Goal: Communication & Community: Share content

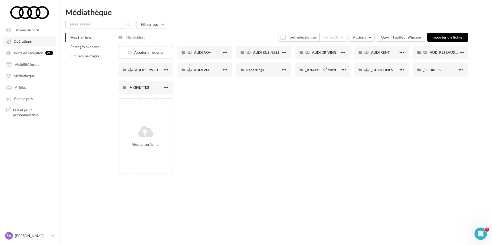
click at [31, 44] on link "Opérations" at bounding box center [29, 41] width 53 height 9
click at [440, 51] on span "AUDI RESEAUX SOCIAUX" at bounding box center [450, 52] width 42 height 4
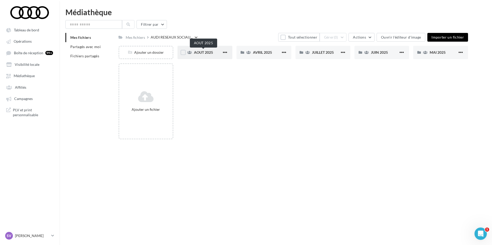
click at [205, 54] on span "AOUT 2025" at bounding box center [203, 52] width 19 height 4
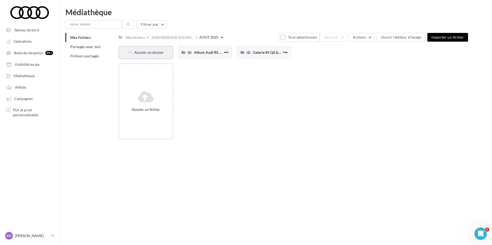
click at [155, 55] on div "Ajouter un dossier" at bounding box center [145, 52] width 53 height 5
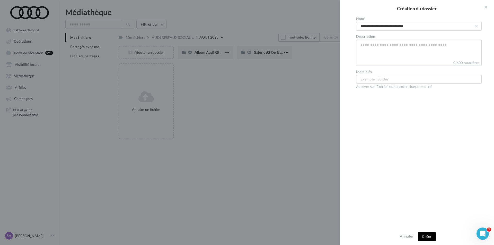
type input "**********"
click at [424, 238] on button "Créer" at bounding box center [427, 236] width 18 height 9
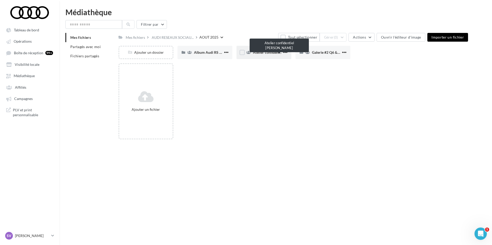
click at [263, 53] on span "Atelier confidentiel Thierry Marx" at bounding box center [283, 52] width 60 height 4
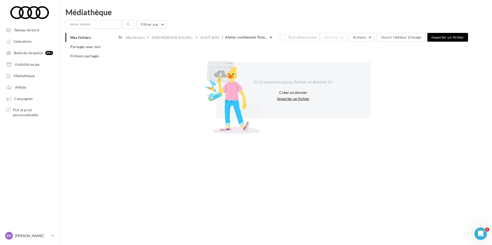
click at [287, 99] on button "Importer un fichier" at bounding box center [293, 99] width 37 height 6
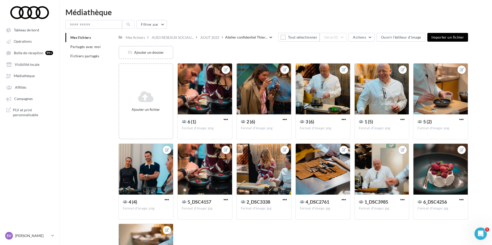
click at [98, 109] on div "Mes fichiers Partagés avec moi Fichiers partagés Mes fichiers AUDI RESEAUX SOCI…" at bounding box center [277, 168] width 424 height 271
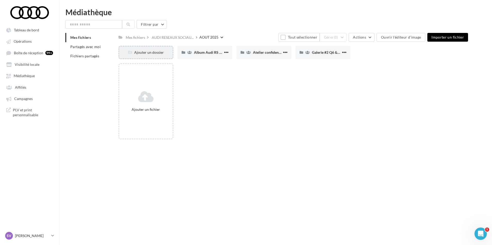
click at [143, 54] on div "Ajouter un dossier" at bounding box center [145, 52] width 53 height 5
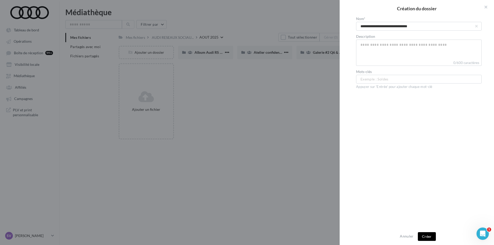
type input "**********"
click at [423, 239] on button "Créer" at bounding box center [427, 236] width 18 height 9
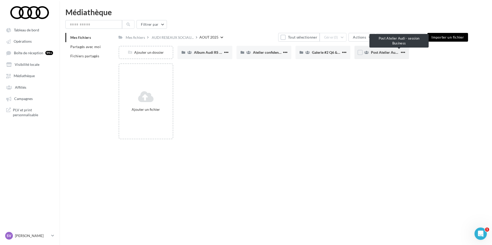
click at [378, 51] on span "Post Atelier Audi - session Business" at bounding box center [399, 52] width 57 height 4
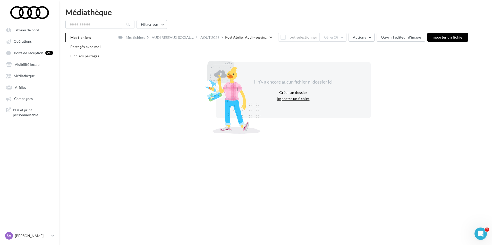
click at [295, 99] on button "Importer un fichier" at bounding box center [293, 99] width 37 height 6
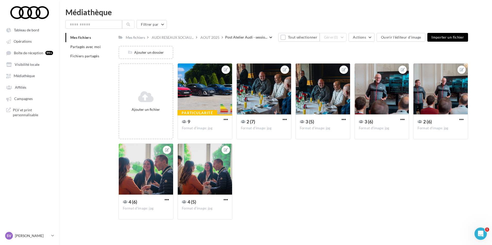
click at [97, 108] on div "Mes fichiers Partagés avec moi Fichiers partagés Mes fichiers AUDI RESEAUX SOCI…" at bounding box center [277, 128] width 424 height 191
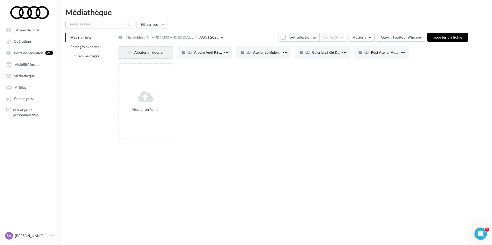
click at [157, 54] on div "Ajouter un dossier" at bounding box center [145, 52] width 53 height 5
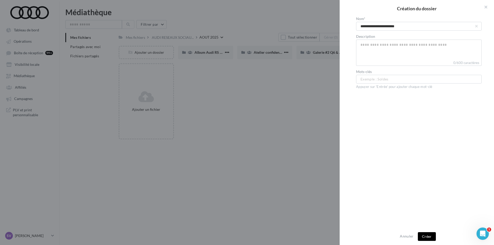
type input "**********"
click at [425, 237] on button "Créer" at bounding box center [427, 236] width 18 height 9
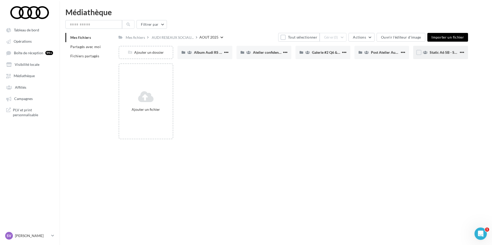
click at [438, 55] on div "Static A6 SB - Shooting NV" at bounding box center [440, 52] width 55 height 13
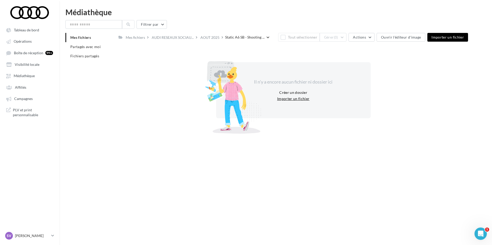
click at [288, 98] on button "Importer un fichier" at bounding box center [293, 99] width 37 height 6
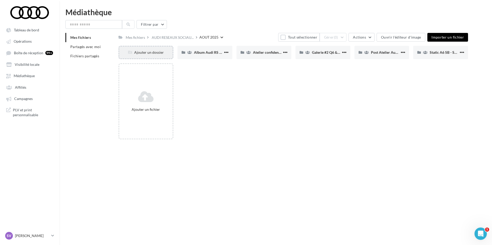
click at [147, 59] on div "Ajouter un dossier" at bounding box center [145, 52] width 55 height 13
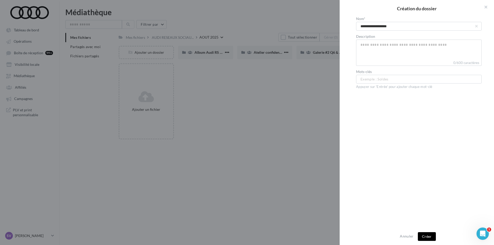
type input "**********"
click at [427, 237] on button "Créer" at bounding box center [427, 236] width 18 height 9
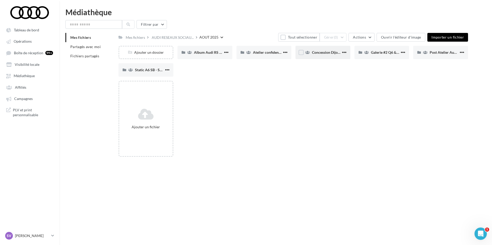
click at [318, 54] on span "Concession Dijon XhX" at bounding box center [330, 52] width 36 height 4
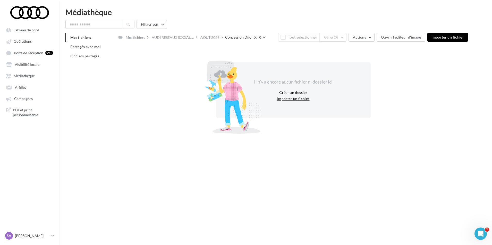
click at [283, 98] on button "Importer un fichier" at bounding box center [293, 99] width 37 height 6
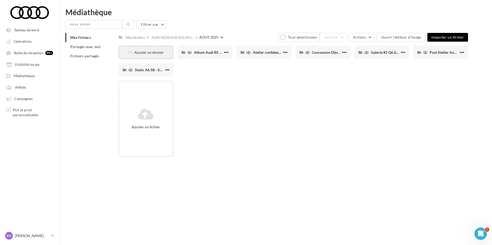
click at [144, 52] on div "Ajouter un dossier" at bounding box center [145, 52] width 53 height 5
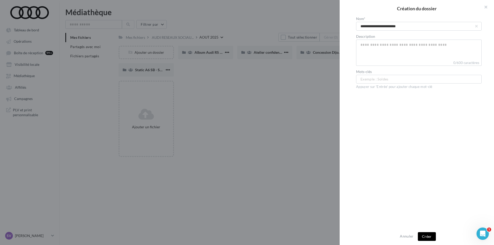
type input "**********"
click at [424, 236] on button "Créer" at bounding box center [427, 236] width 18 height 9
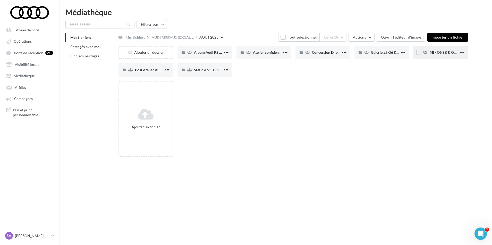
click at [442, 53] on span "MI - Q5 SB & Q5 SB e-hybrid" at bounding box center [452, 52] width 46 height 4
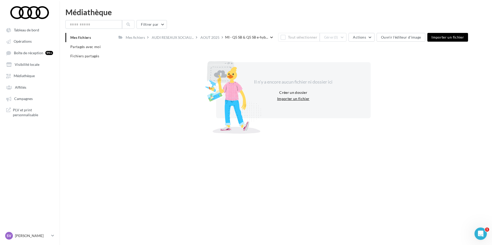
click at [289, 99] on button "Importer un fichier" at bounding box center [293, 99] width 37 height 6
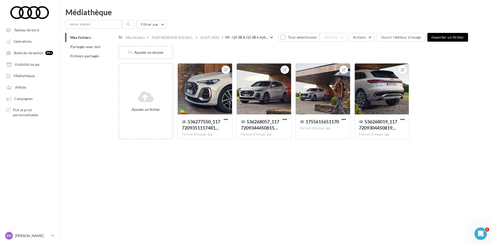
click at [110, 103] on div "Mes fichiers Partagés avec moi Fichiers partagés Mes fichiers AUDI RESEAUX SOCI…" at bounding box center [277, 88] width 424 height 111
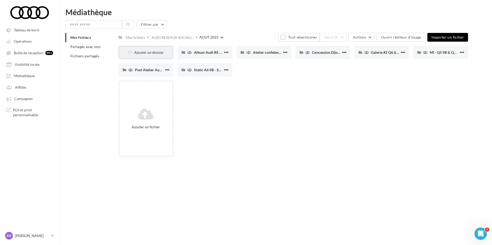
click at [143, 52] on div "Ajouter un dossier" at bounding box center [145, 52] width 53 height 5
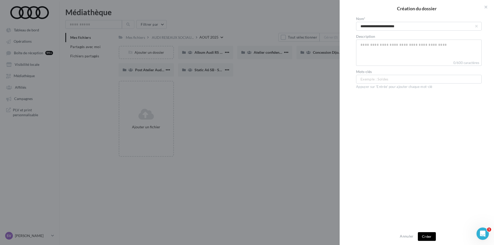
type input "**********"
click at [426, 236] on button "Créer" at bounding box center [427, 236] width 18 height 9
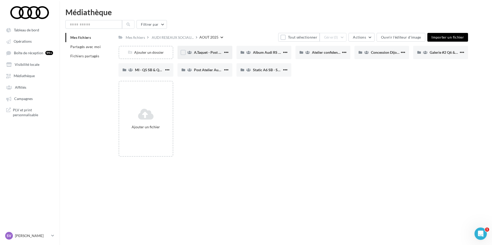
click at [201, 52] on span "A.Taquet - Post #1 Audi S3" at bounding box center [215, 52] width 42 height 4
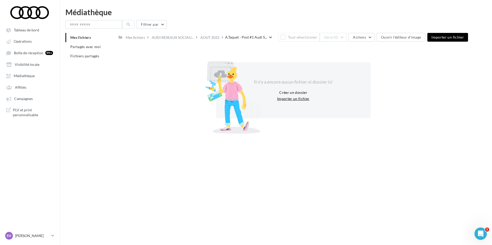
click at [297, 99] on button "Importer un fichier" at bounding box center [293, 99] width 37 height 6
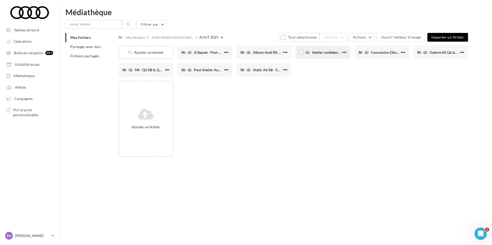
click at [318, 51] on span "Atelier confidentiel Thierry Marx" at bounding box center [342, 52] width 60 height 4
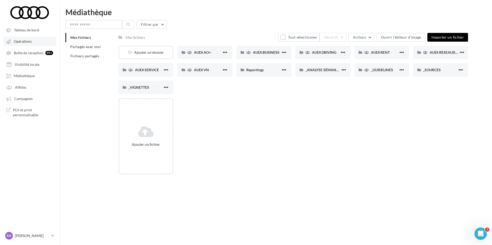
click at [26, 42] on span "Opérations" at bounding box center [23, 41] width 18 height 4
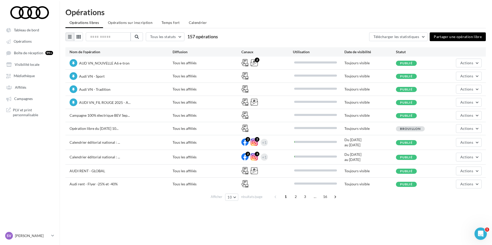
click at [453, 38] on button "Partager une opération libre" at bounding box center [457, 36] width 56 height 9
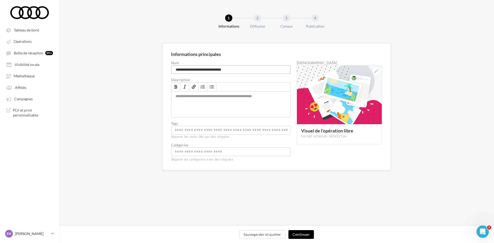
click at [236, 69] on input "**********" at bounding box center [230, 69] width 119 height 9
click at [235, 69] on input "**********" at bounding box center [230, 69] width 119 height 9
click at [252, 69] on input "**********" at bounding box center [230, 69] width 119 height 9
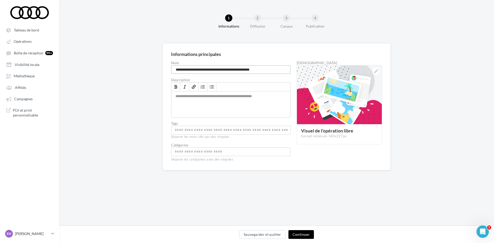
click at [252, 70] on input "**********" at bounding box center [230, 69] width 119 height 9
type input "**********"
click at [301, 231] on button "Continuer" at bounding box center [301, 234] width 25 height 9
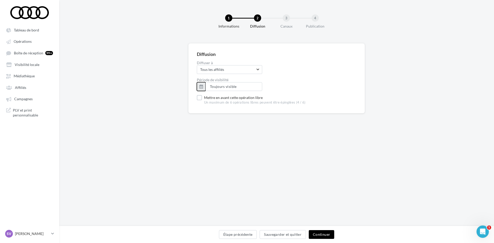
click at [202, 85] on button "button" at bounding box center [201, 86] width 9 height 9
type input "**********"
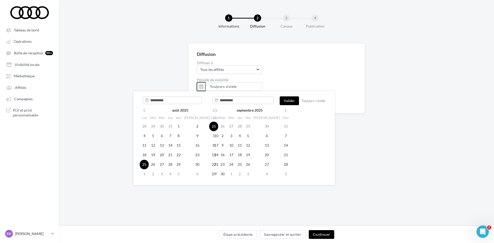
type input "**********"
click at [144, 164] on td "25" at bounding box center [144, 165] width 9 height 10
type input "**********"
click at [242, 166] on td "25" at bounding box center [240, 165] width 8 height 10
type input "**********"
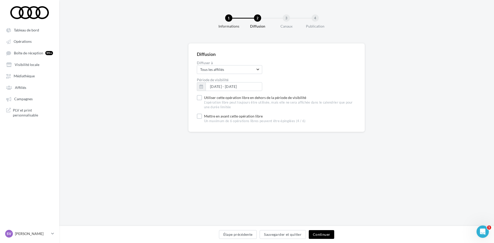
click at [322, 234] on button "Continuer" at bounding box center [321, 234] width 25 height 9
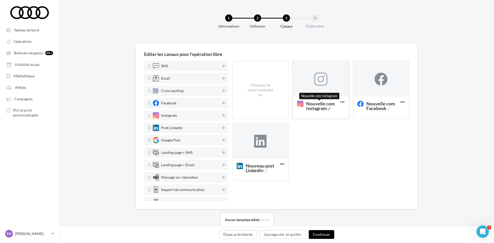
click at [329, 109] on icon at bounding box center [329, 108] width 3 height 3
click at [329, 109] on textarea "Nouvelle com Instagram Nouvelle com Instagram" at bounding box center [316, 105] width 42 height 15
click at [322, 109] on textarea "Nouvelle com Instagram Nouvelle com Instagram" at bounding box center [316, 105] width 42 height 15
click at [322, 109] on textarea "Nouvelle com Instagram" at bounding box center [316, 105] width 42 height 15
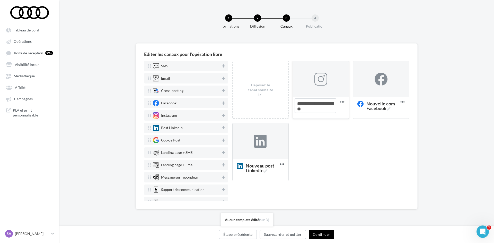
paste textarea "**********"
type textarea "**********"
click at [389, 109] on icon at bounding box center [388, 108] width 3 height 3
click at [389, 109] on textarea "Nouvelle com Facebook Nouvelle com Facebook" at bounding box center [376, 105] width 42 height 15
click at [383, 109] on textarea "Nouvelle com Facebook Nouvelle com Facebook" at bounding box center [376, 105] width 42 height 15
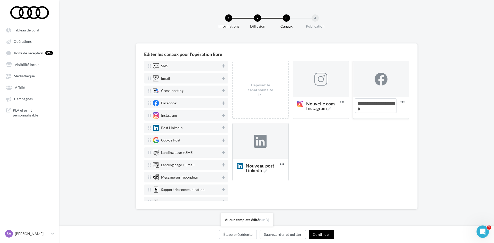
click at [383, 109] on textarea "Nouvelle com Facebook Nouvelle com Facebook" at bounding box center [376, 105] width 42 height 15
click at [383, 109] on textarea "Nouvelle com Facebook" at bounding box center [376, 105] width 42 height 15
paste textarea "**********"
type textarea "**********"
click at [267, 171] on icon at bounding box center [265, 170] width 3 height 3
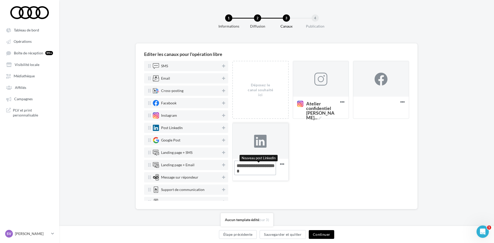
click at [267, 171] on textarea "Nouveau post LinkedIn Nouveau post LinkedIn" at bounding box center [255, 167] width 42 height 15
click at [261, 172] on textarea "Nouveau post LinkedIn Nouveau post LinkedIn" at bounding box center [255, 167] width 42 height 15
click at [261, 172] on textarea "Nouveau post LinkedIn" at bounding box center [255, 167] width 42 height 15
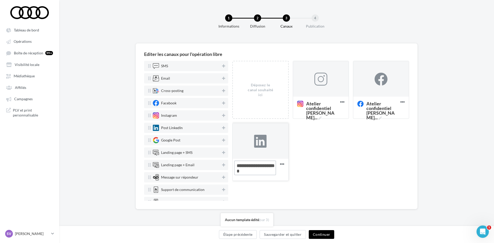
paste textarea "**********"
type textarea "**********"
click at [340, 153] on div "Déposez le canal souhaité ici Atelier confidentiel Thierry ... Supprimer Atelie…" at bounding box center [322, 123] width 181 height 124
click at [385, 82] on div at bounding box center [381, 79] width 13 height 13
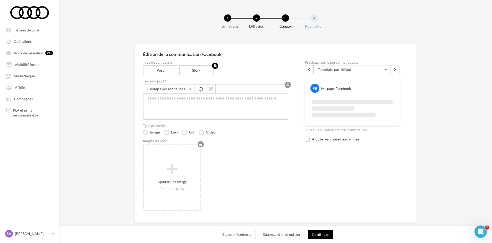
click at [171, 102] on textarea at bounding box center [215, 106] width 145 height 27
paste textarea "**********"
type textarea "**********"
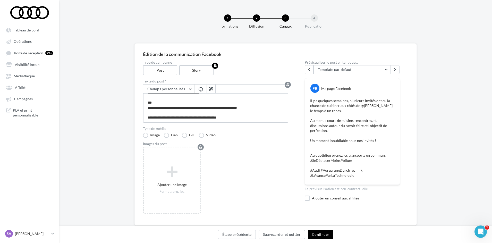
scroll to position [13, 0]
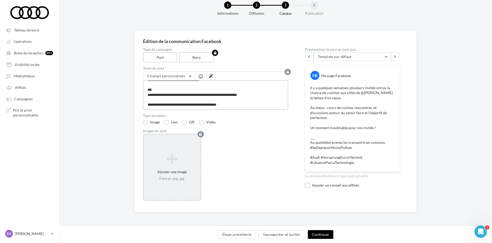
type textarea "**********"
click at [171, 152] on div "Ajouter une image Format: png, jpg" at bounding box center [172, 167] width 57 height 33
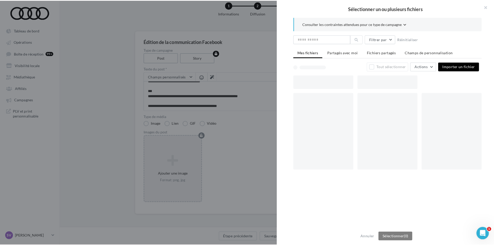
scroll to position [10, 0]
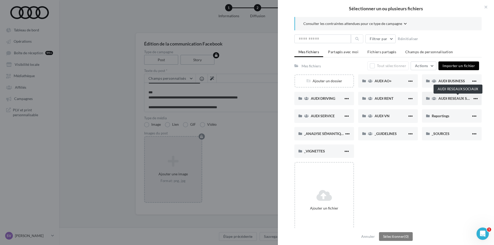
click at [448, 100] on span "AUDI RESEAUX SOCIAUX" at bounding box center [460, 98] width 42 height 4
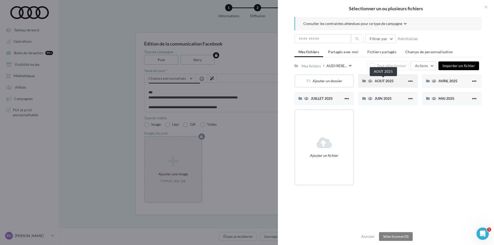
click at [378, 80] on span "AOUT 2025" at bounding box center [384, 81] width 19 height 4
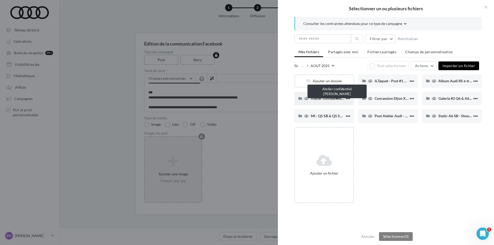
click at [331, 99] on span "Atelier confidentiel Thierry Marx" at bounding box center [341, 98] width 60 height 4
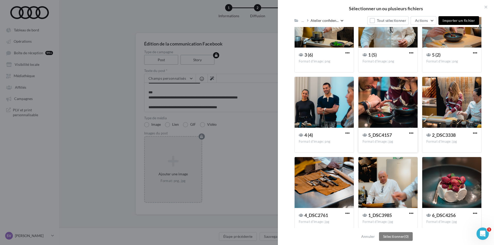
scroll to position [180, 0]
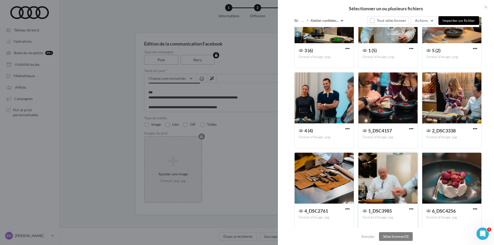
click at [388, 170] on div at bounding box center [388, 178] width 59 height 51
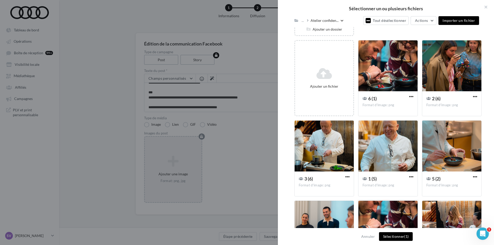
scroll to position [26, 0]
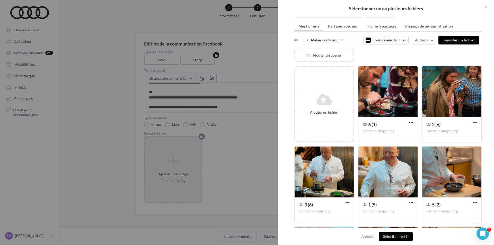
click at [442, 98] on div at bounding box center [451, 91] width 59 height 51
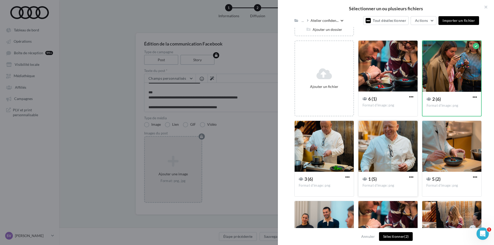
click at [388, 138] on div at bounding box center [388, 146] width 59 height 51
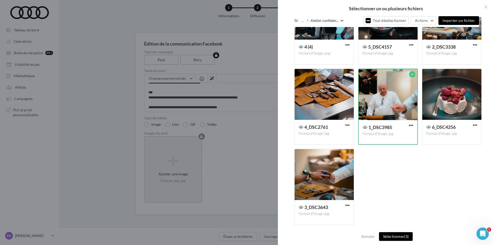
scroll to position [265, 0]
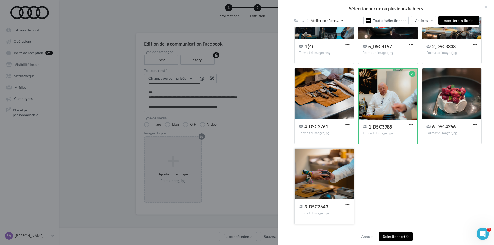
click at [334, 169] on div at bounding box center [324, 174] width 59 height 51
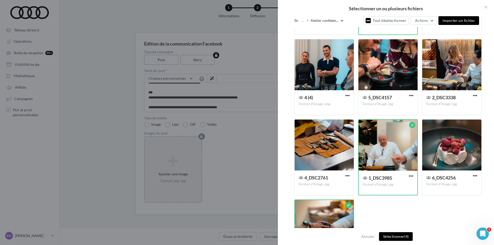
scroll to position [213, 0]
click at [334, 146] on div at bounding box center [324, 145] width 59 height 51
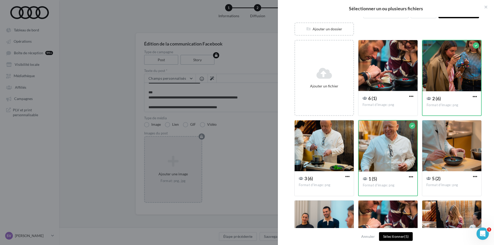
scroll to position [33, 0]
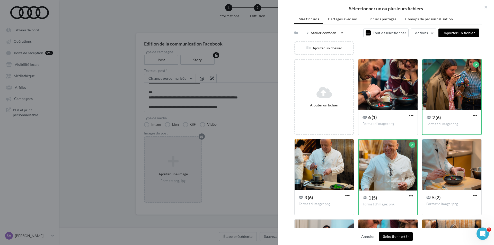
click at [368, 237] on button "Annuler" at bounding box center [368, 237] width 18 height 6
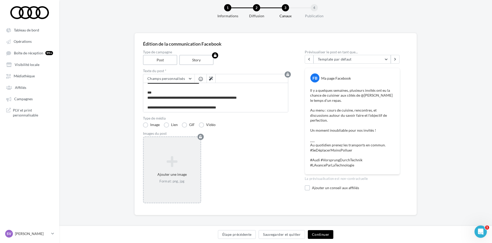
click at [188, 162] on icon at bounding box center [172, 161] width 53 height 12
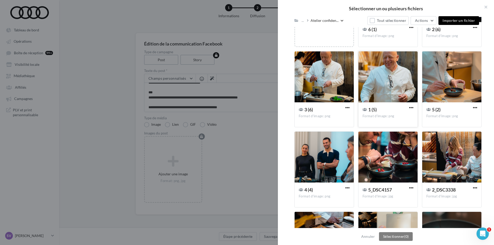
scroll to position [130, 0]
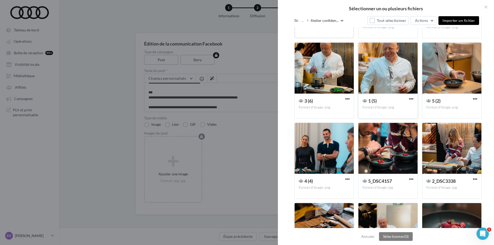
click at [387, 73] on div at bounding box center [388, 68] width 59 height 51
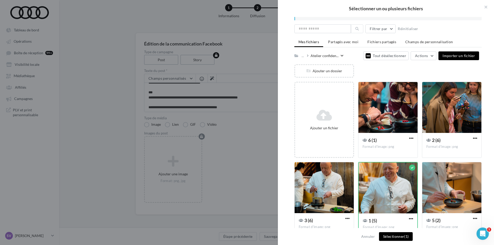
scroll to position [1, 0]
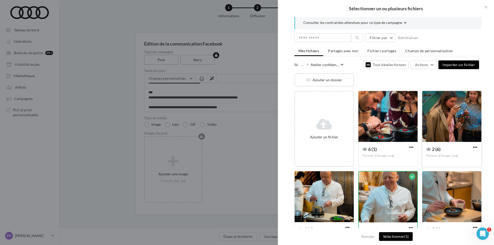
click at [440, 125] on div at bounding box center [451, 116] width 59 height 51
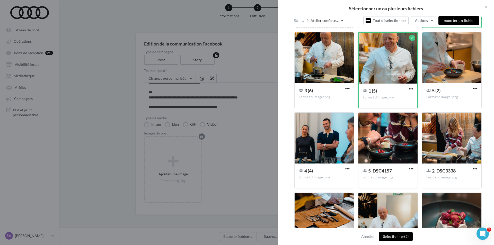
scroll to position [155, 0]
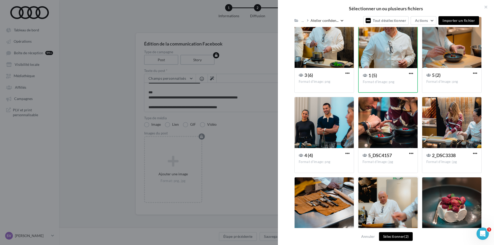
click at [382, 196] on div at bounding box center [388, 203] width 59 height 51
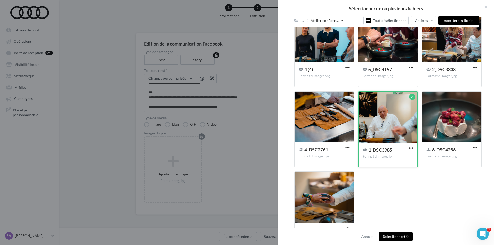
scroll to position [233, 0]
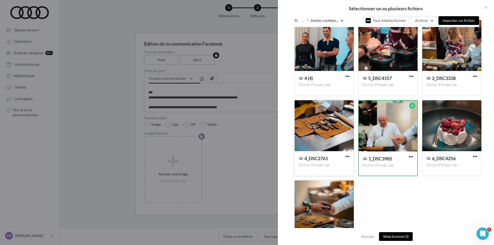
click at [329, 143] on div at bounding box center [324, 125] width 59 height 51
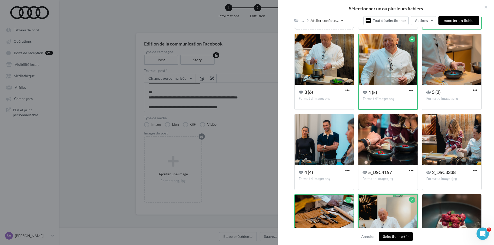
scroll to position [130, 0]
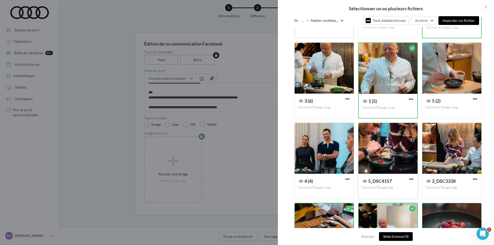
click at [384, 154] on div at bounding box center [388, 148] width 59 height 51
click at [440, 80] on div at bounding box center [451, 68] width 59 height 51
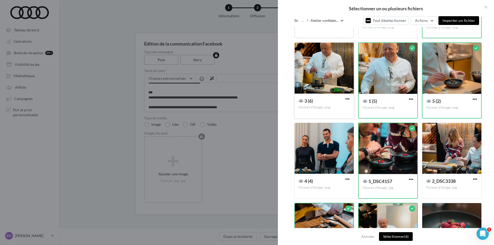
click at [336, 82] on div at bounding box center [324, 68] width 59 height 51
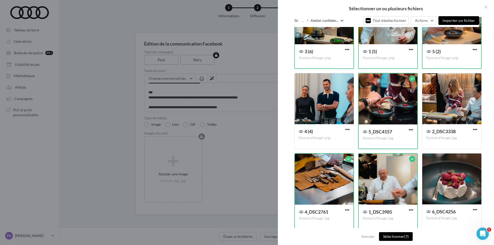
scroll to position [181, 0]
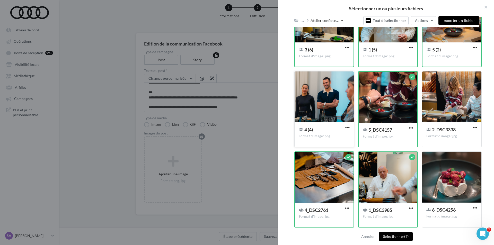
click at [326, 106] on div at bounding box center [324, 97] width 59 height 51
click at [449, 107] on div at bounding box center [451, 97] width 59 height 51
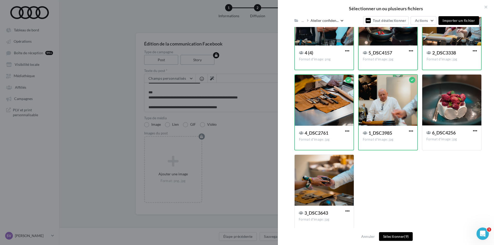
scroll to position [233, 0]
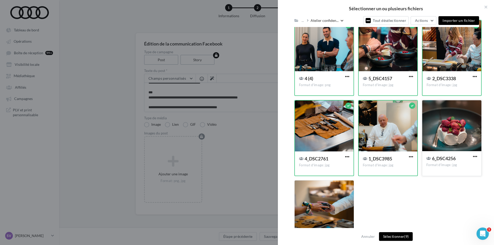
click at [457, 125] on div at bounding box center [451, 125] width 59 height 51
click at [331, 198] on div at bounding box center [324, 206] width 59 height 51
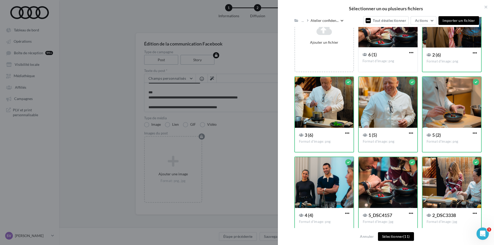
scroll to position [27, 0]
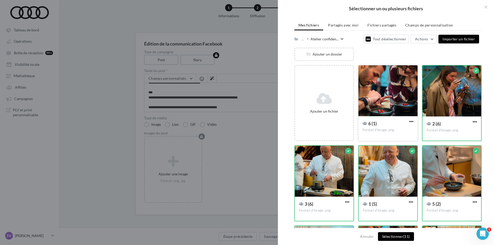
click at [391, 102] on div at bounding box center [388, 90] width 59 height 51
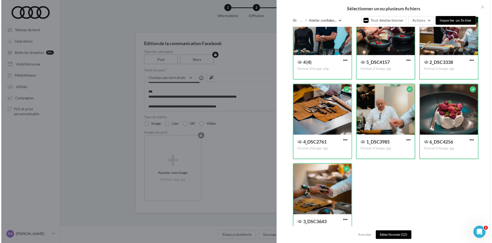
scroll to position [265, 0]
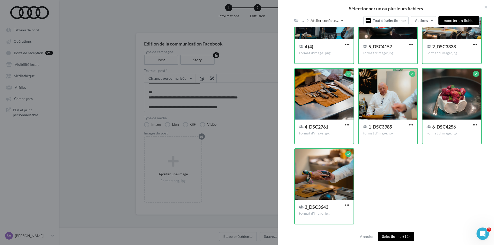
click at [392, 235] on button "Sélectionner (12)" at bounding box center [396, 236] width 36 height 9
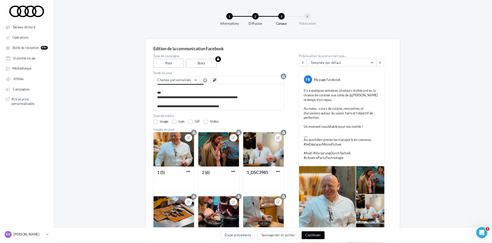
scroll to position [34, 0]
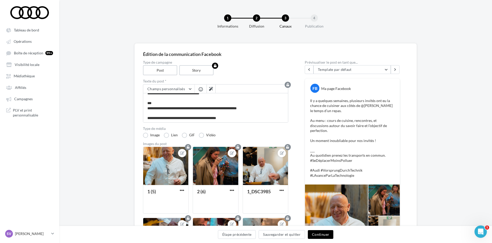
drag, startPoint x: 607, startPoint y: 0, endPoint x: 116, endPoint y: 111, distance: 503.3
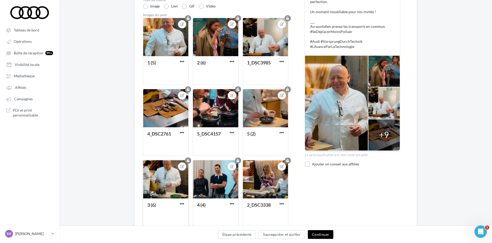
scroll to position [206, 0]
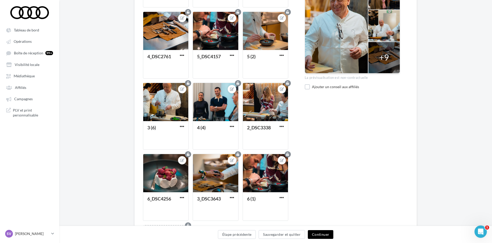
click at [319, 235] on button "Continuer" at bounding box center [320, 234] width 25 height 9
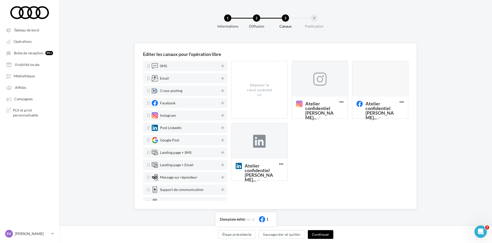
scroll to position [0, 0]
click at [323, 79] on div at bounding box center [321, 79] width 13 height 13
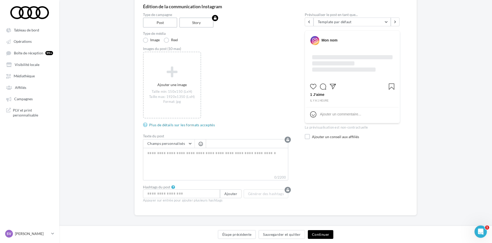
scroll to position [50, 0]
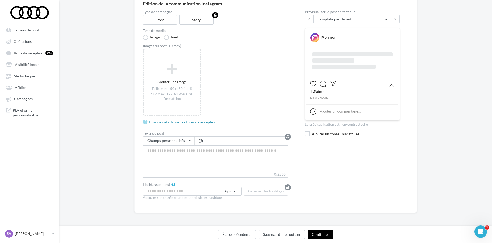
click at [196, 150] on textarea "0/2200" at bounding box center [215, 158] width 145 height 27
paste textarea "**********"
type textarea "**********"
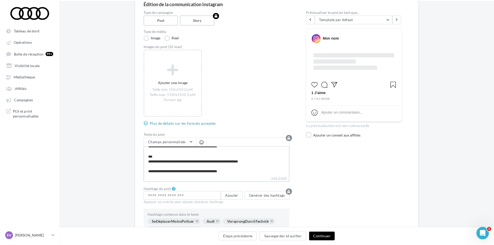
scroll to position [0, 0]
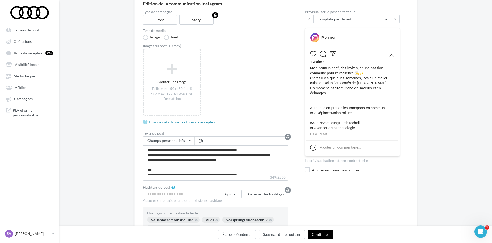
type textarea "**********"
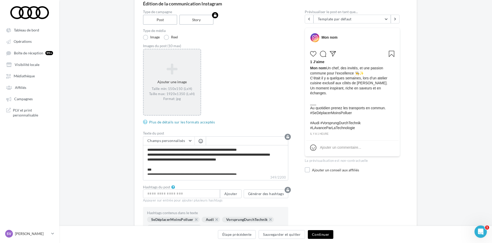
click at [175, 71] on icon at bounding box center [172, 69] width 53 height 12
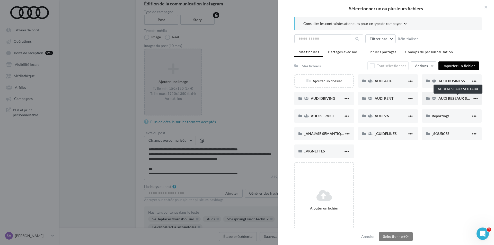
click at [446, 97] on span "AUDI RESEAUX SOCIAUX" at bounding box center [460, 98] width 42 height 4
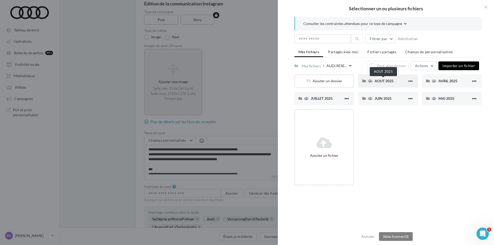
click at [380, 82] on span "AOUT 2025" at bounding box center [384, 81] width 19 height 4
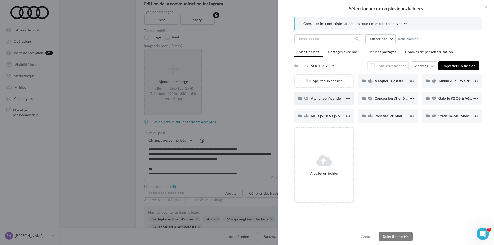
click at [324, 99] on span "Atelier confidentiel Thierry Marx" at bounding box center [341, 98] width 60 height 4
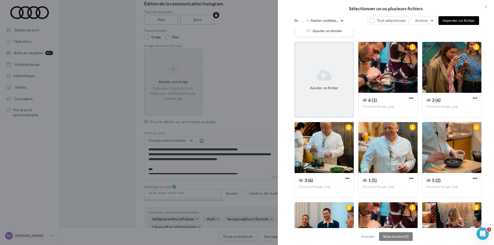
scroll to position [51, 0]
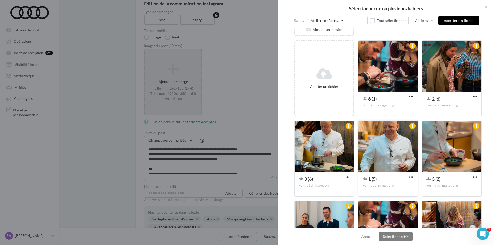
click at [380, 140] on div at bounding box center [388, 146] width 59 height 51
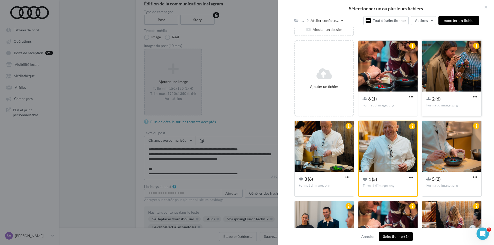
click at [439, 89] on div at bounding box center [451, 66] width 59 height 51
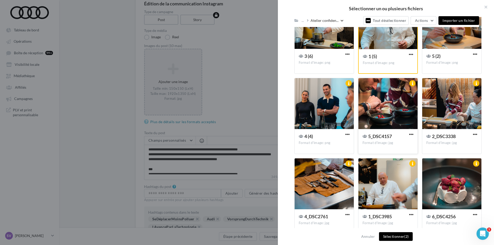
scroll to position [181, 0]
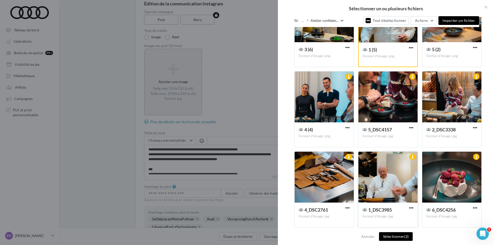
click at [386, 173] on div at bounding box center [388, 177] width 59 height 51
click at [313, 175] on div at bounding box center [324, 177] width 59 height 51
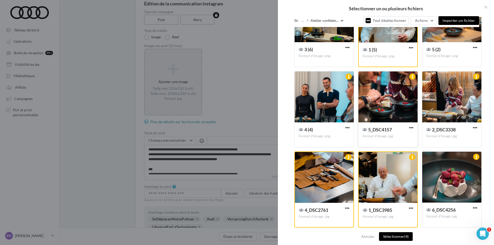
click at [380, 100] on div at bounding box center [388, 97] width 59 height 51
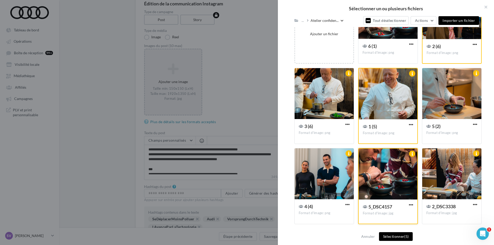
scroll to position [104, 0]
click at [431, 94] on div at bounding box center [451, 93] width 59 height 51
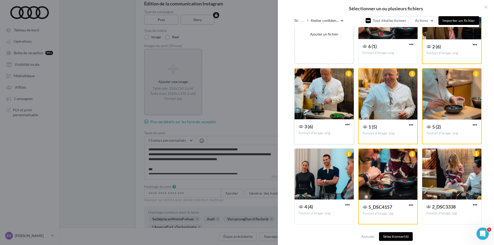
click at [326, 92] on div at bounding box center [324, 93] width 59 height 51
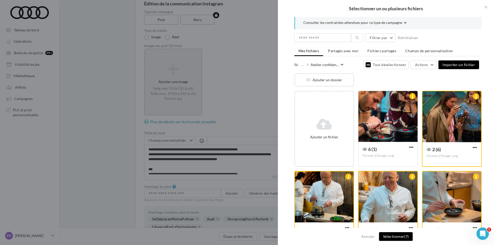
scroll to position [130, 0]
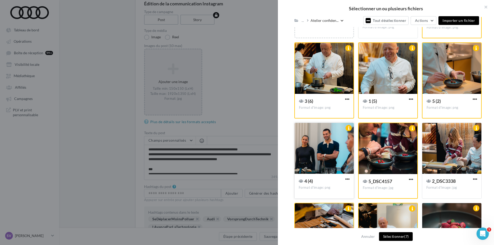
click at [322, 150] on div at bounding box center [324, 148] width 59 height 51
click at [456, 146] on div at bounding box center [451, 148] width 59 height 51
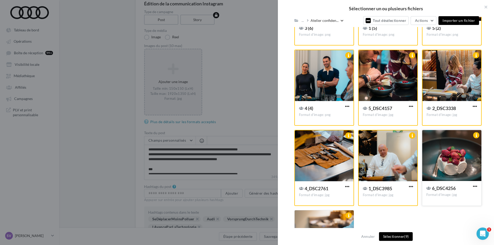
scroll to position [207, 0]
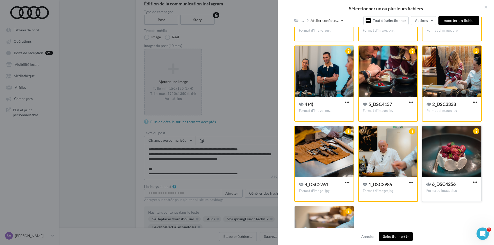
click at [443, 161] on div at bounding box center [451, 151] width 59 height 51
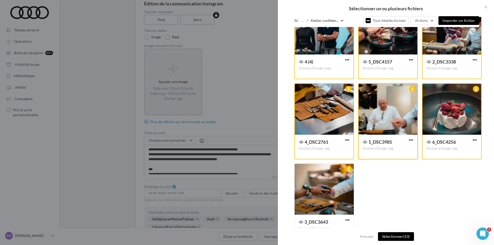
scroll to position [258, 0]
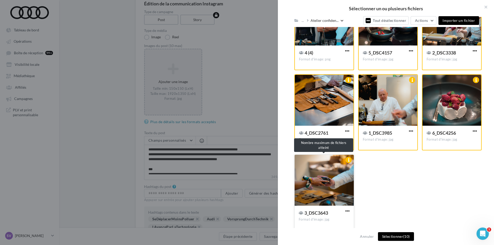
click at [322, 182] on div at bounding box center [324, 180] width 59 height 51
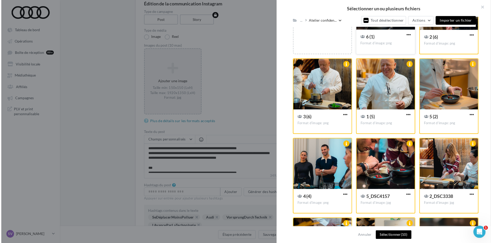
scroll to position [129, 0]
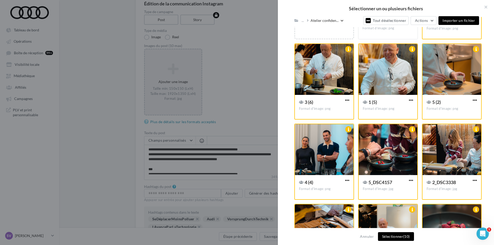
click at [395, 238] on button "Sélectionner (10)" at bounding box center [396, 236] width 36 height 9
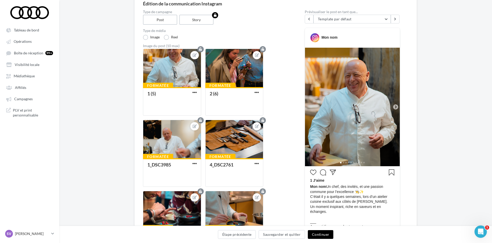
click at [322, 234] on button "Continuer" at bounding box center [320, 234] width 25 height 9
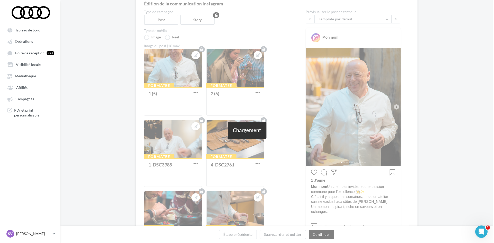
scroll to position [0, 0]
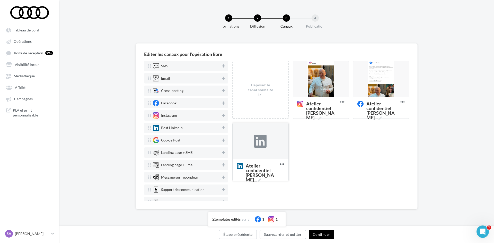
click at [264, 139] on div at bounding box center [260, 141] width 13 height 13
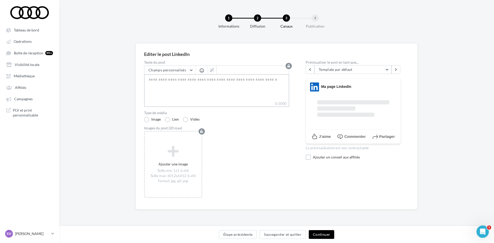
click at [206, 85] on textarea "0/3000" at bounding box center [216, 87] width 145 height 27
paste textarea "**********"
type textarea "**********"
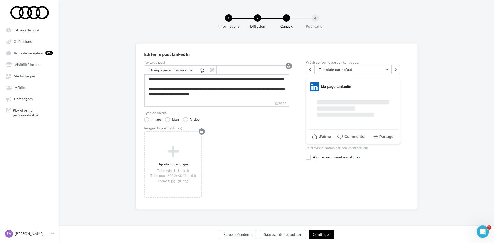
scroll to position [37, 0]
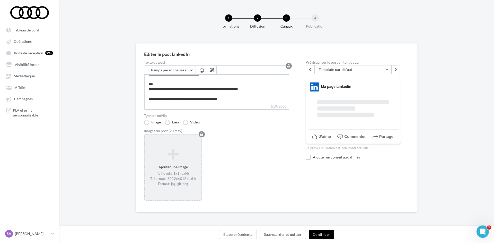
type textarea "**********"
click at [172, 150] on icon at bounding box center [173, 153] width 53 height 12
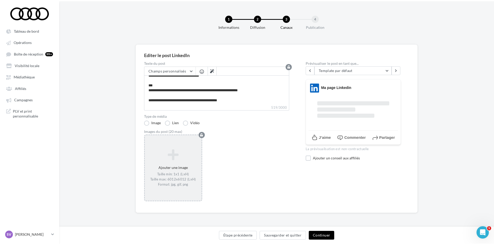
scroll to position [37, 0]
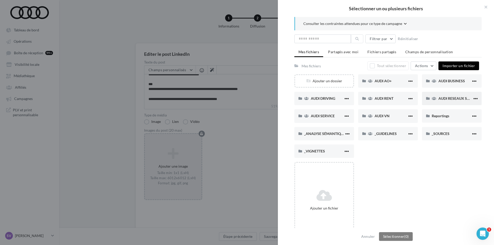
click at [452, 99] on span "AUDI RESEAUX SOCIAUX" at bounding box center [460, 98] width 42 height 4
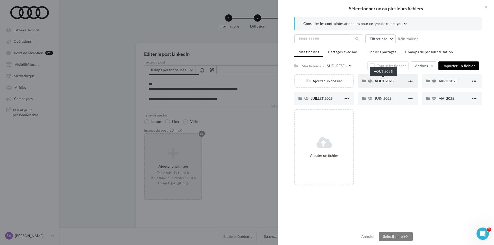
click at [375, 82] on span "AOUT 2025" at bounding box center [384, 81] width 19 height 4
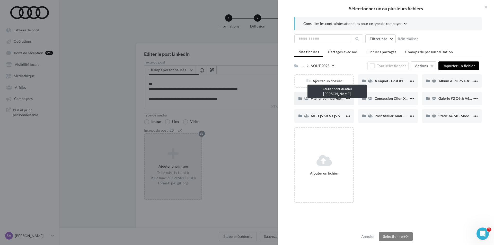
click at [324, 97] on span "Atelier confidentiel Thierry Marx" at bounding box center [341, 98] width 60 height 4
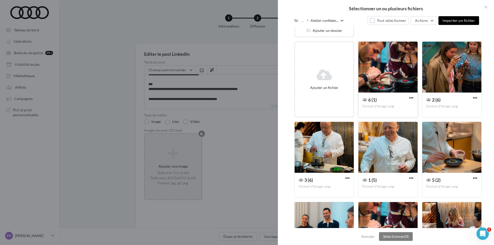
scroll to position [77, 0]
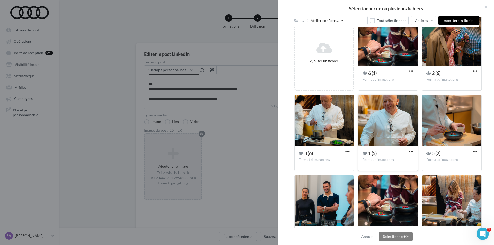
click at [384, 117] on div at bounding box center [388, 120] width 59 height 51
click at [440, 54] on div at bounding box center [451, 40] width 59 height 51
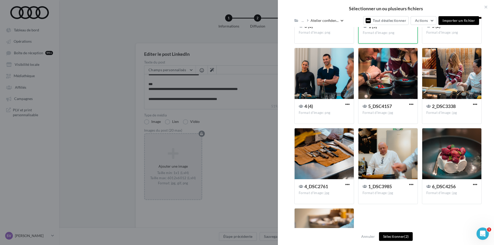
scroll to position [206, 0]
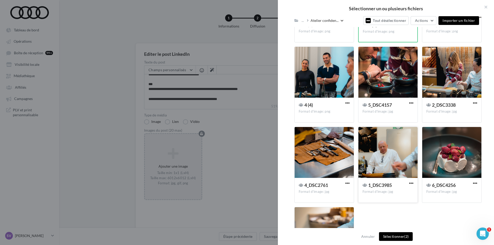
click at [388, 137] on div at bounding box center [388, 152] width 59 height 51
click at [320, 147] on div at bounding box center [324, 152] width 59 height 51
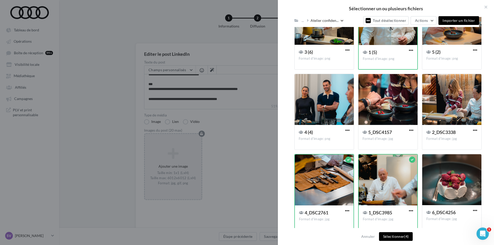
scroll to position [180, 0]
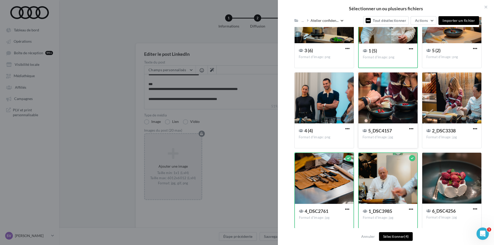
click at [384, 108] on div at bounding box center [388, 98] width 59 height 51
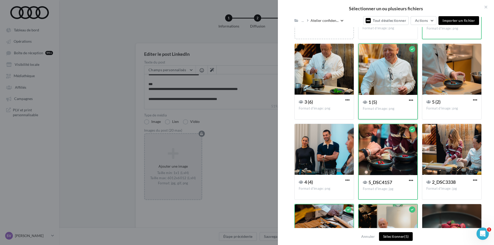
scroll to position [103, 0]
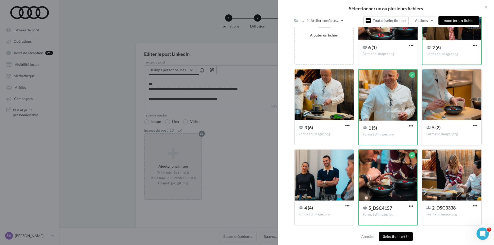
click at [432, 101] on div at bounding box center [451, 94] width 59 height 51
click at [345, 103] on div at bounding box center [324, 94] width 59 height 51
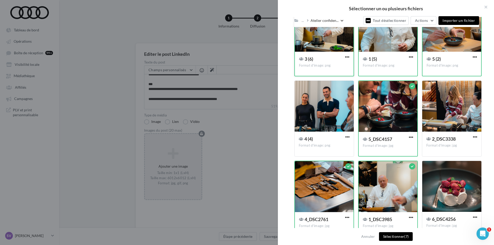
scroll to position [180, 0]
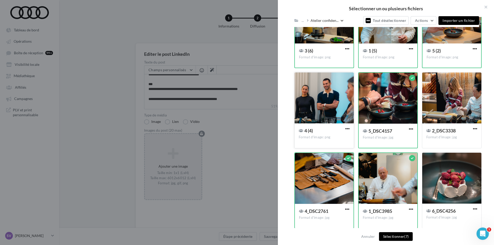
click at [323, 101] on div at bounding box center [324, 98] width 59 height 51
click at [441, 101] on div at bounding box center [451, 98] width 59 height 51
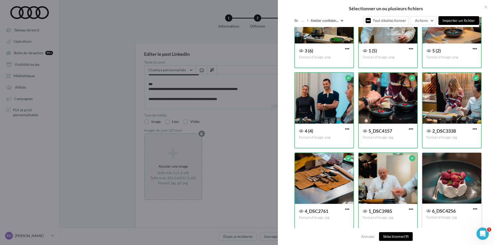
click at [452, 172] on div at bounding box center [451, 178] width 59 height 51
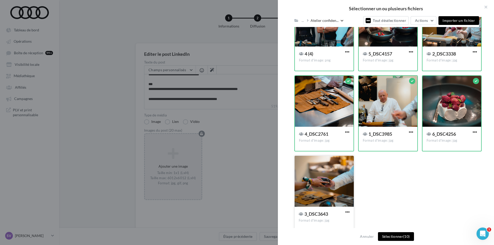
click at [336, 185] on div at bounding box center [324, 181] width 59 height 51
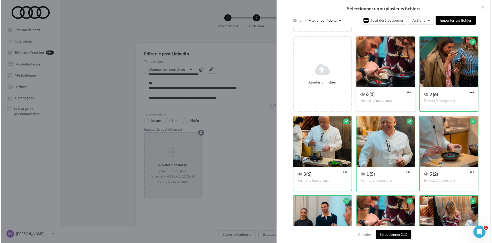
scroll to position [51, 0]
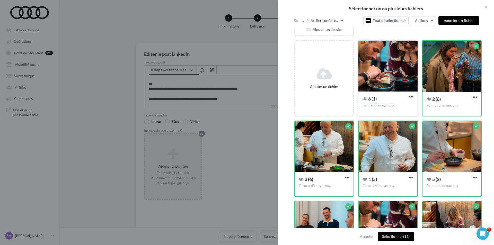
click at [386, 78] on div at bounding box center [388, 66] width 59 height 51
click at [396, 237] on button "Sélectionner (12)" at bounding box center [396, 236] width 36 height 9
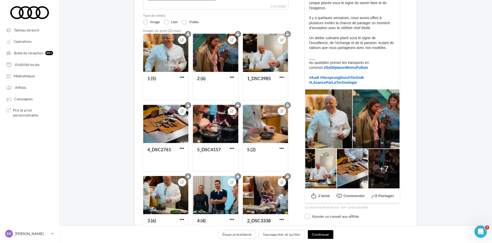
scroll to position [103, 0]
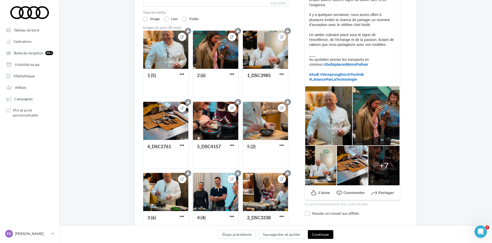
click at [321, 234] on button "Continuer" at bounding box center [320, 234] width 25 height 9
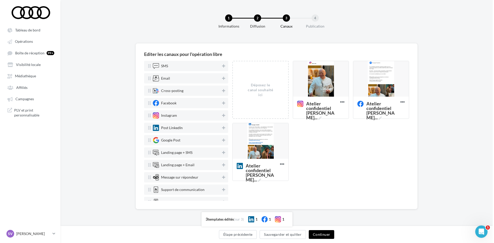
scroll to position [0, 0]
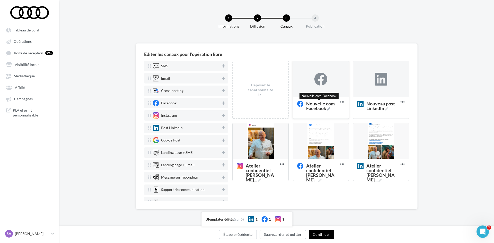
click at [328, 108] on icon at bounding box center [328, 108] width 3 height 3
click at [328, 108] on textarea "Nouvelle com Facebook Nouvelle com Facebook" at bounding box center [316, 105] width 42 height 15
click at [317, 107] on textarea "Nouvelle com Facebook" at bounding box center [316, 105] width 42 height 15
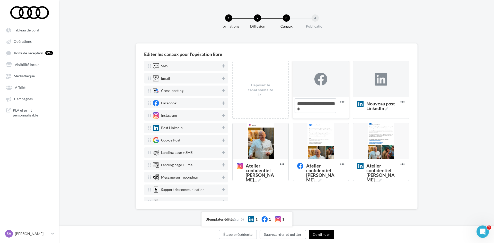
paste textarea "**********"
type textarea "**********"
click at [387, 108] on icon at bounding box center [386, 108] width 3 height 3
click at [387, 108] on textarea "Nouveau post LinkedIn Nouveau post LinkedIn" at bounding box center [376, 105] width 42 height 15
click at [381, 108] on textarea "Nouveau post LinkedIn Nouveau post LinkedIn" at bounding box center [376, 105] width 42 height 15
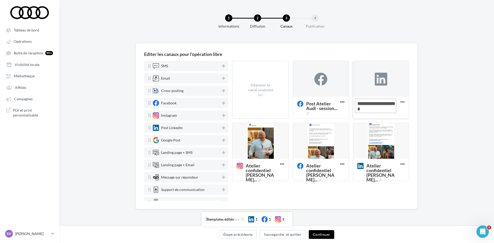
click at [381, 108] on textarea "Nouveau post LinkedIn Nouveau post LinkedIn" at bounding box center [376, 105] width 42 height 15
click at [381, 108] on textarea "Nouveau post LinkedIn" at bounding box center [376, 105] width 42 height 15
paste textarea "**********"
type textarea "**********"
click at [442, 104] on div "Editer les canaux pour l'opération libre SMS Email Cross-posting Facebook Insta…" at bounding box center [276, 134] width 435 height 182
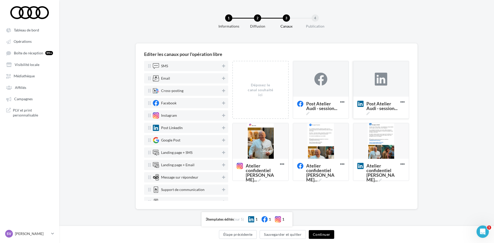
click at [377, 81] on div at bounding box center [381, 79] width 13 height 13
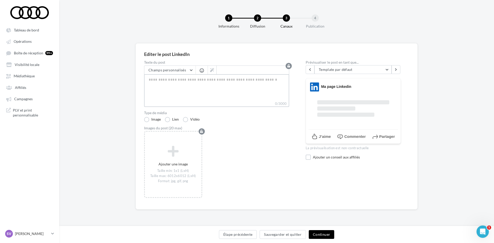
click at [186, 82] on textarea "0/3000" at bounding box center [216, 87] width 145 height 27
paste textarea "**********"
type textarea "**********"
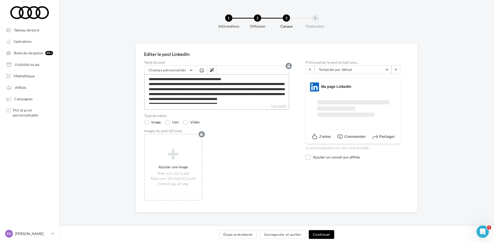
scroll to position [22, 0]
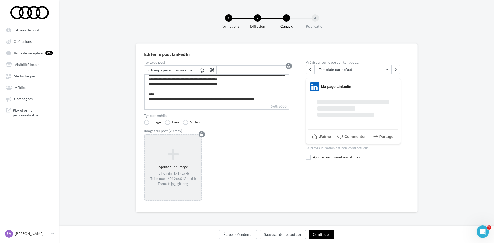
type textarea "**********"
click at [172, 155] on icon at bounding box center [173, 153] width 53 height 12
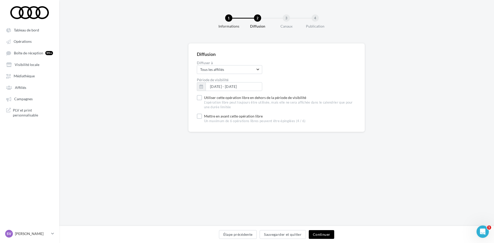
click at [323, 235] on button "Continuer" at bounding box center [321, 234] width 25 height 9
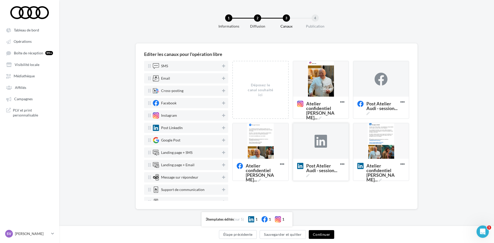
click at [318, 142] on div at bounding box center [321, 141] width 13 height 13
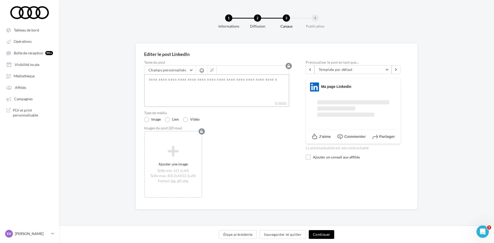
click at [238, 83] on textarea "0/3000" at bounding box center [216, 87] width 145 height 27
paste textarea "**********"
type textarea "**********"
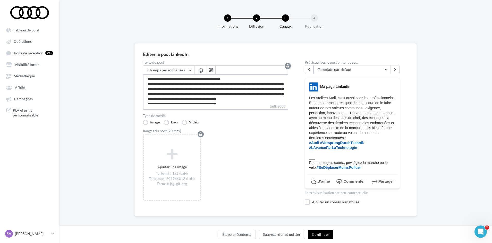
type textarea "**********"
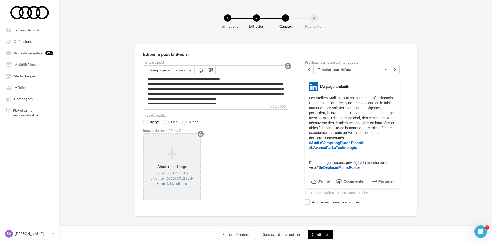
click at [170, 155] on icon at bounding box center [172, 153] width 53 height 12
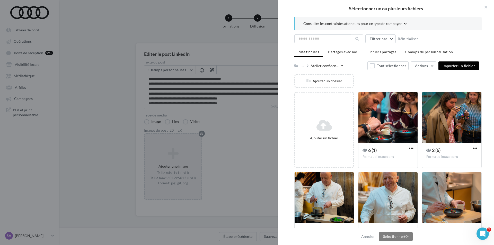
click at [341, 64] on icon at bounding box center [342, 65] width 3 height 3
click at [421, 80] on div "Ajouter un dossier" at bounding box center [389, 83] width 191 height 18
click at [338, 66] on span "Atelier confiden..." at bounding box center [325, 65] width 28 height 5
click at [298, 65] on icon at bounding box center [296, 66] width 4 height 4
click at [305, 65] on div "..." at bounding box center [304, 65] width 6 height 7
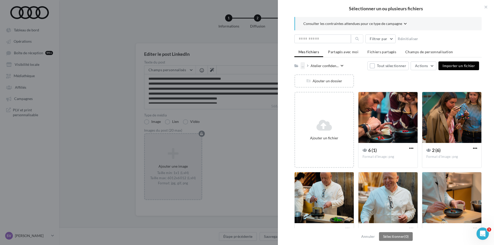
click at [303, 66] on div "..." at bounding box center [303, 65] width 4 height 7
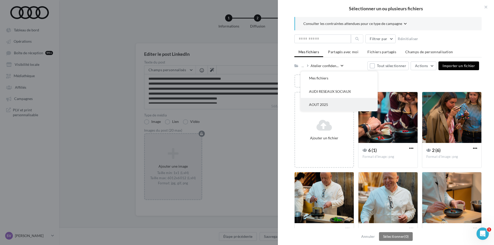
click at [320, 102] on button "AOUT 2025" at bounding box center [339, 104] width 77 height 13
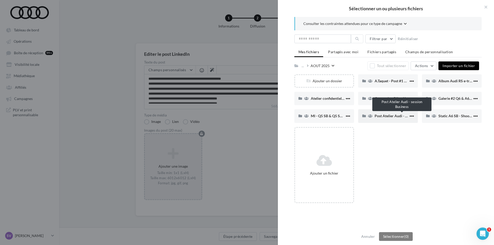
click at [381, 116] on span "Post Atelier Audi - session Business" at bounding box center [403, 116] width 57 height 4
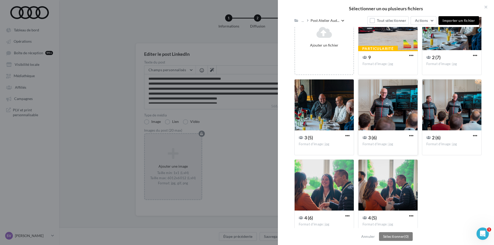
scroll to position [104, 0]
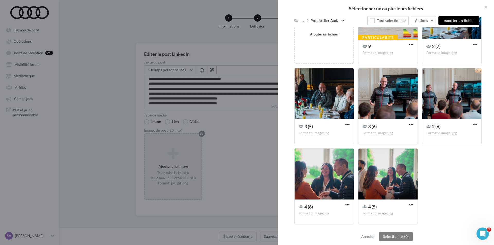
click at [394, 98] on div at bounding box center [388, 93] width 59 height 51
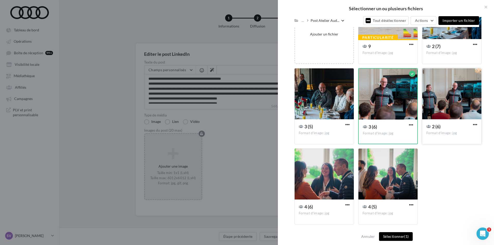
click at [454, 97] on div at bounding box center [451, 93] width 59 height 51
click at [326, 177] on div at bounding box center [324, 174] width 59 height 51
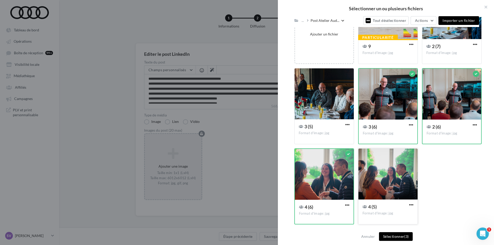
click at [377, 176] on div at bounding box center [388, 174] width 59 height 51
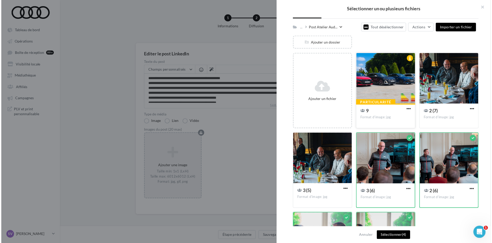
scroll to position [27, 0]
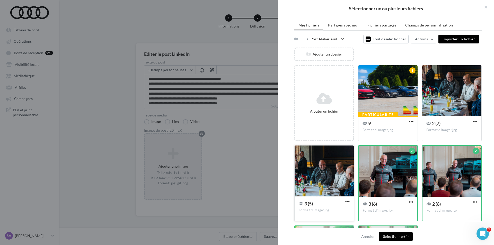
click at [332, 168] on div at bounding box center [324, 171] width 59 height 51
click at [454, 105] on div at bounding box center [451, 90] width 59 height 51
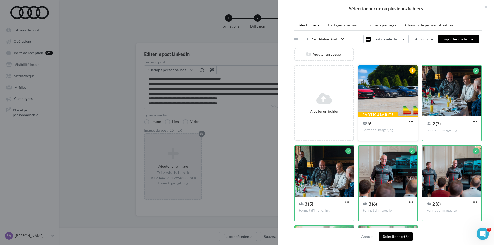
click at [389, 94] on div at bounding box center [388, 90] width 59 height 51
click at [393, 236] on button "Sélectionner (7)" at bounding box center [396, 236] width 34 height 9
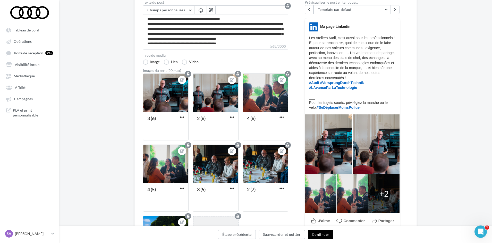
scroll to position [77, 0]
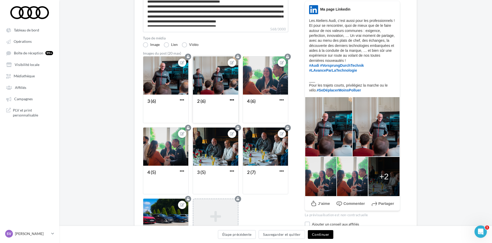
click at [231, 99] on span "button" at bounding box center [232, 100] width 4 height 4
click at [242, 136] on button "Supprimer" at bounding box center [256, 136] width 54 height 13
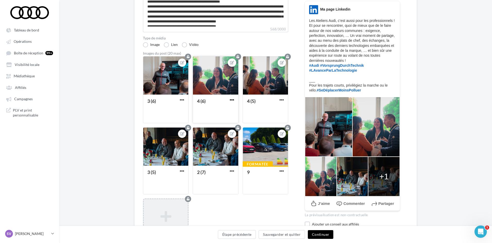
click at [232, 98] on span "button" at bounding box center [232, 100] width 4 height 4
click at [242, 136] on button "Supprimer" at bounding box center [256, 136] width 54 height 13
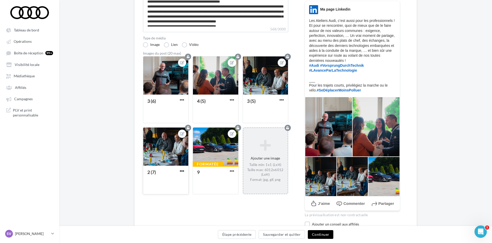
click at [180, 170] on span "button" at bounding box center [182, 171] width 4 height 4
drag, startPoint x: 191, startPoint y: 205, endPoint x: 189, endPoint y: 202, distance: 4.1
click at [192, 205] on button "Supprimer" at bounding box center [206, 207] width 54 height 13
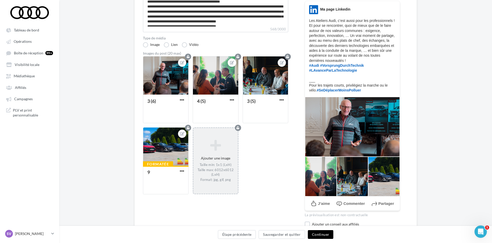
click at [315, 233] on button "Continuer" at bounding box center [320, 234] width 25 height 9
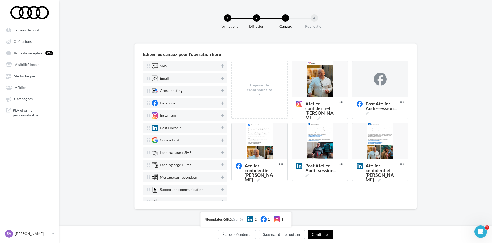
scroll to position [0, 0]
click at [378, 82] on div at bounding box center [381, 79] width 13 height 13
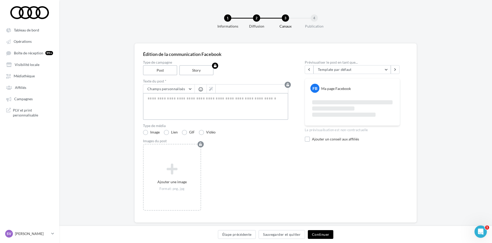
click at [227, 97] on textarea at bounding box center [215, 106] width 145 height 27
paste textarea "**********"
type textarea "**********"
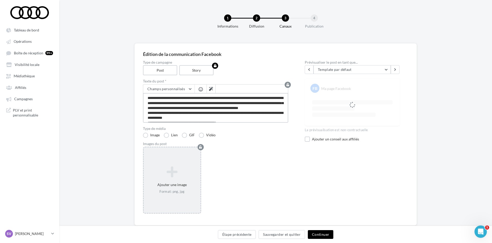
type textarea "**********"
click at [174, 173] on icon at bounding box center [172, 172] width 53 height 12
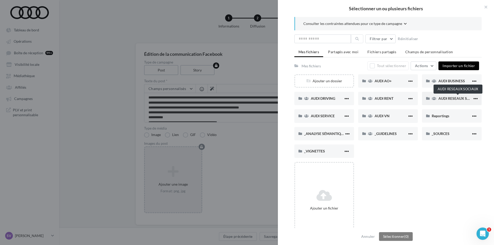
click at [448, 97] on span "AUDI RESEAUX SOCIAUX" at bounding box center [460, 98] width 42 height 4
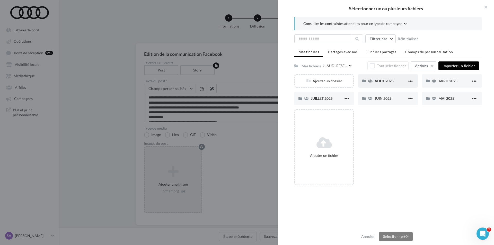
click at [381, 79] on span "AOUT 2025" at bounding box center [384, 81] width 19 height 4
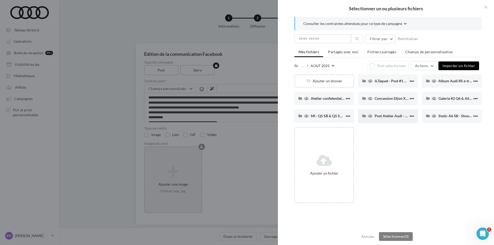
click at [383, 120] on div "Post Atelier Audi - session Business" at bounding box center [388, 115] width 60 height 13
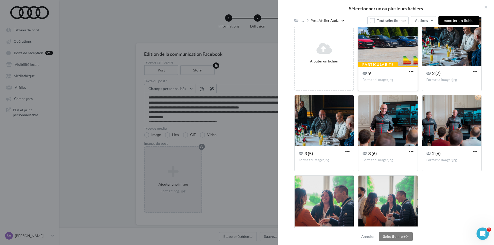
scroll to position [77, 0]
click at [394, 118] on div at bounding box center [388, 120] width 59 height 51
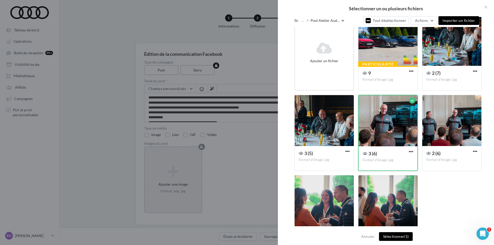
scroll to position [103, 0]
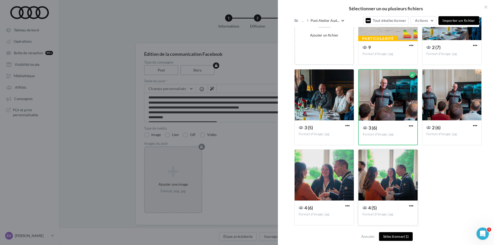
click at [389, 172] on div at bounding box center [388, 175] width 59 height 51
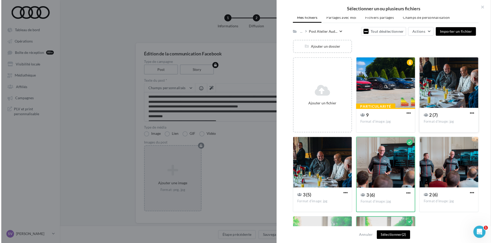
scroll to position [26, 0]
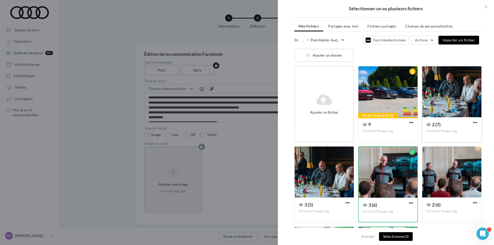
click at [443, 85] on div at bounding box center [451, 91] width 59 height 51
click at [388, 92] on div at bounding box center [388, 91] width 59 height 51
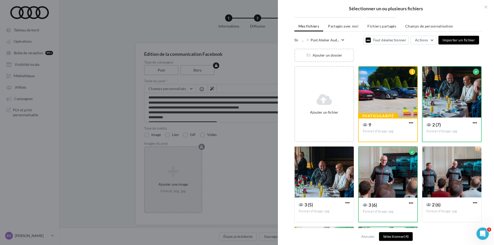
click at [398, 236] on button "Sélectionner (4)" at bounding box center [396, 236] width 34 height 9
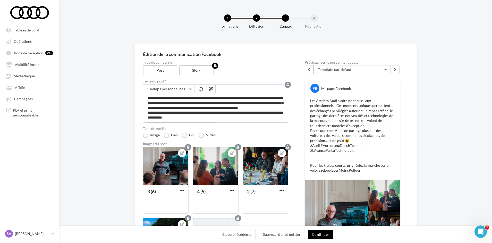
click at [324, 233] on button "Continuer" at bounding box center [320, 234] width 25 height 9
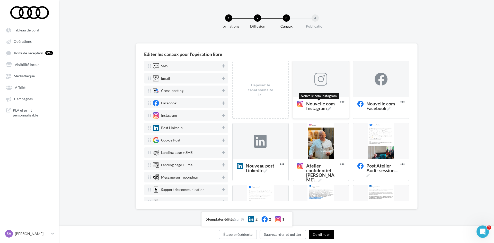
click at [330, 108] on icon at bounding box center [329, 108] width 3 height 3
click at [330, 108] on textarea "Nouvelle com Instagram Nouvelle com Instagram" at bounding box center [315, 105] width 41 height 15
click at [316, 107] on textarea "Nouvelle com Instagram Nouvelle com Instagram" at bounding box center [315, 105] width 41 height 15
click at [316, 107] on textarea "Nouvelle com Instagram" at bounding box center [315, 105] width 41 height 15
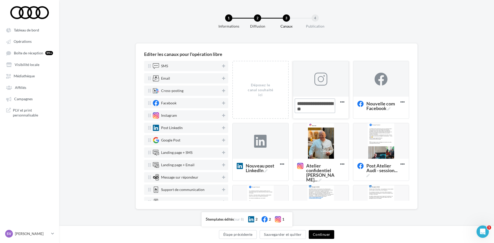
paste textarea "****"
type textarea "**********"
click at [387, 108] on icon at bounding box center [388, 108] width 3 height 3
click at [386, 108] on textarea "Nouvelle com Facebook Nouvelle com Facebook" at bounding box center [375, 105] width 41 height 15
click at [375, 107] on textarea "Nouvelle com Facebook Nouvelle com Facebook" at bounding box center [375, 105] width 41 height 15
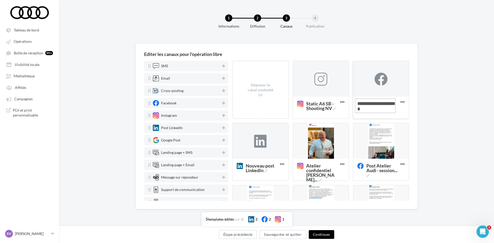
click at [375, 107] on textarea "Nouvelle com Facebook Nouvelle com Facebook" at bounding box center [375, 105] width 41 height 15
click at [375, 107] on textarea "Nouvelle com Facebook" at bounding box center [375, 105] width 41 height 15
paste textarea "*****"
type textarea "**********"
click at [265, 170] on icon at bounding box center [265, 170] width 3 height 3
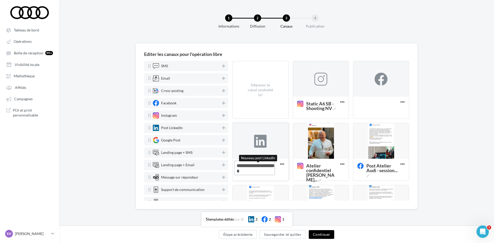
click at [265, 170] on textarea "Nouveau post LinkedIn Nouveau post LinkedIn" at bounding box center [254, 167] width 41 height 15
click at [259, 170] on textarea "Nouveau post LinkedIn Nouveau post LinkedIn" at bounding box center [254, 167] width 41 height 15
click at [259, 170] on textarea "Nouveau post LinkedIn" at bounding box center [254, 167] width 41 height 15
paste textarea "*****"
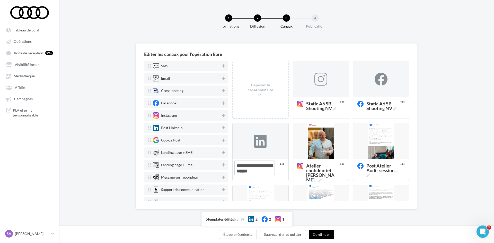
type textarea "**********"
click at [441, 113] on div "Editer les canaux pour l'opération libre SMS Email Cross-posting Facebook Insta…" at bounding box center [276, 134] width 435 height 182
click at [378, 76] on div at bounding box center [381, 79] width 13 height 13
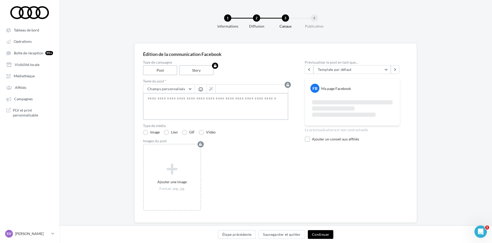
click at [186, 99] on textarea at bounding box center [215, 106] width 145 height 27
paste textarea "**********"
type textarea "**********"
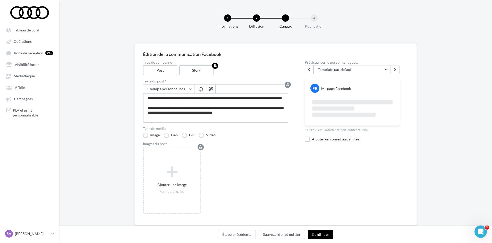
scroll to position [0, 0]
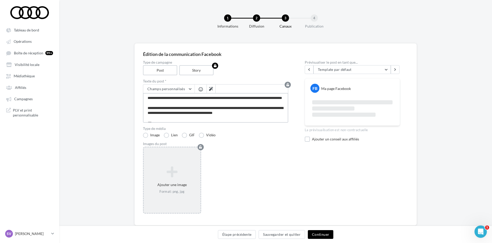
type textarea "**********"
click at [175, 173] on icon at bounding box center [172, 172] width 53 height 12
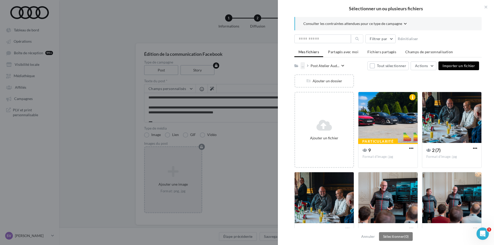
click at [303, 67] on div "..." at bounding box center [303, 65] width 4 height 7
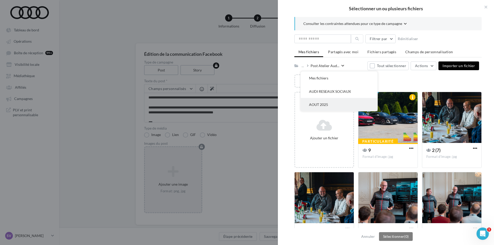
click at [322, 106] on button "AOUT 2025" at bounding box center [339, 104] width 77 height 13
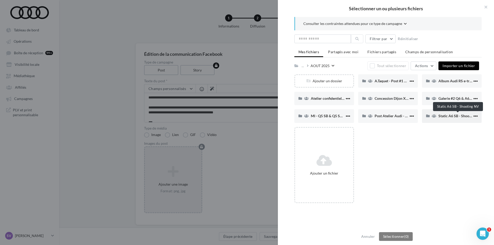
click at [444, 116] on span "Static A6 SB - Shooting NV" at bounding box center [460, 116] width 43 height 4
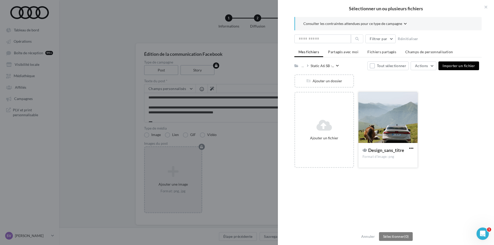
click at [382, 114] on div at bounding box center [388, 117] width 59 height 51
click at [383, 116] on div at bounding box center [388, 117] width 59 height 51
click at [402, 236] on button "Sélectionner (1)" at bounding box center [396, 236] width 34 height 9
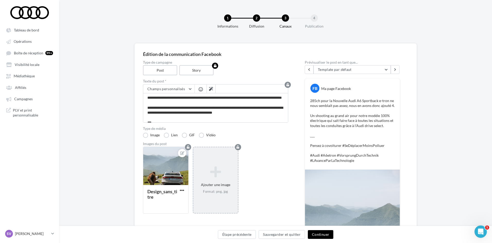
click at [315, 232] on button "Continuer" at bounding box center [320, 234] width 25 height 9
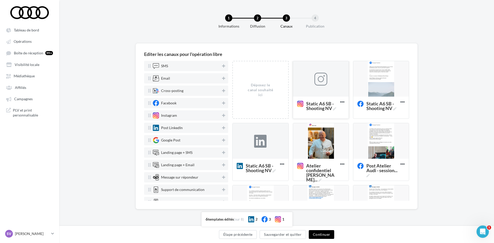
click at [315, 83] on div at bounding box center [321, 79] width 13 height 13
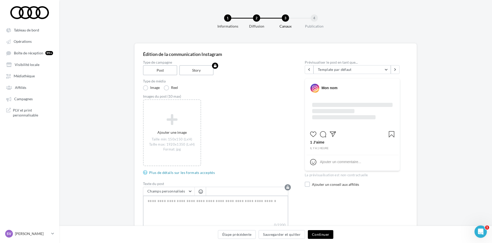
click at [181, 197] on textarea "0/2200" at bounding box center [215, 208] width 145 height 27
paste textarea "**********"
type textarea "**********"
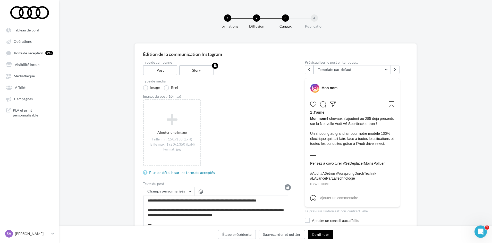
type textarea "**********"
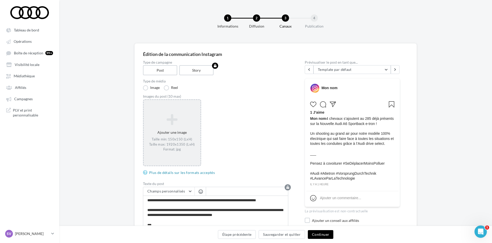
click at [169, 125] on icon at bounding box center [172, 119] width 53 height 12
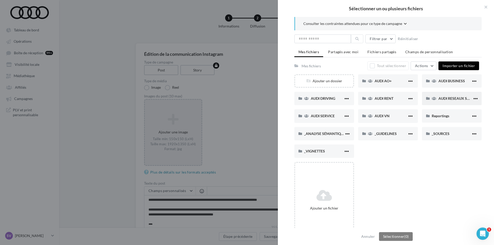
click at [447, 102] on div "AUDI RESEAUX SOCIAUX" at bounding box center [452, 98] width 60 height 13
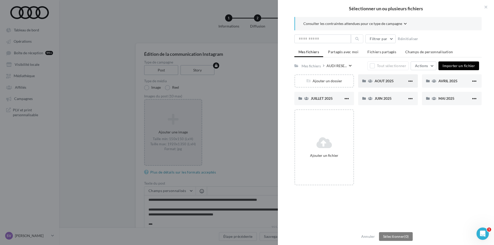
click at [379, 82] on span "AOUT 2025" at bounding box center [384, 81] width 19 height 4
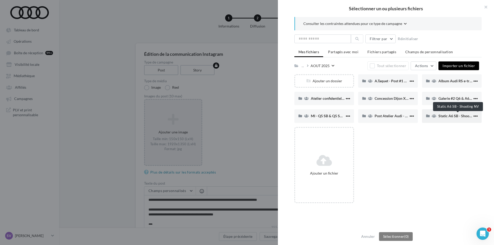
click at [451, 117] on span "Static A6 SB - Shooting NV" at bounding box center [460, 116] width 43 height 4
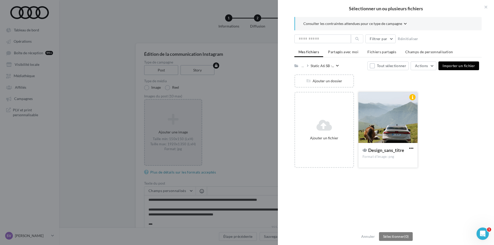
click at [392, 116] on div at bounding box center [388, 117] width 59 height 51
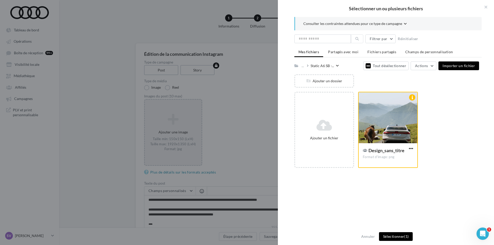
click at [398, 236] on button "Sélectionner (1)" at bounding box center [396, 236] width 34 height 9
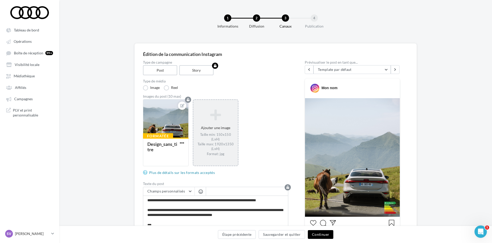
click at [322, 234] on button "Continuer" at bounding box center [320, 234] width 25 height 9
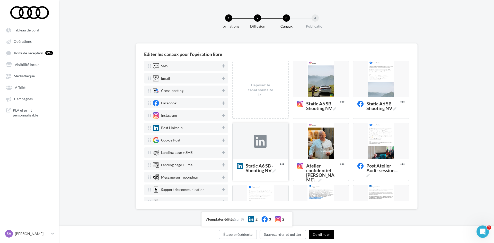
click at [254, 142] on div at bounding box center [260, 141] width 13 height 13
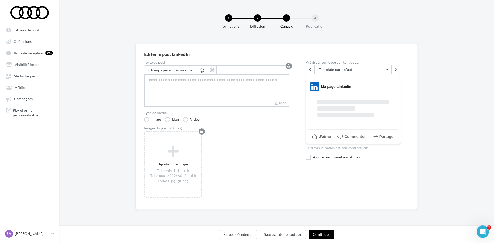
click at [190, 82] on textarea "0/3000" at bounding box center [216, 87] width 145 height 27
paste textarea "**********"
type textarea "**********"
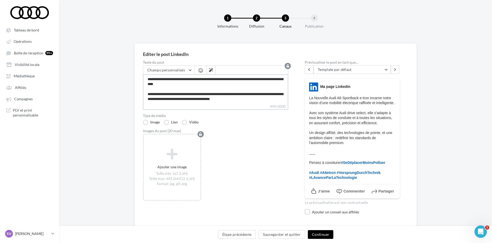
type textarea "**********"
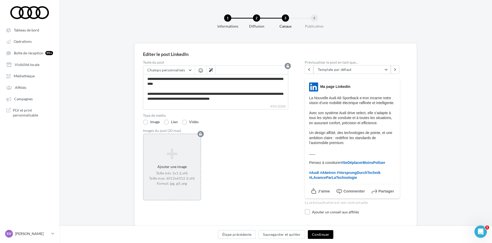
click at [180, 153] on icon at bounding box center [172, 153] width 53 height 12
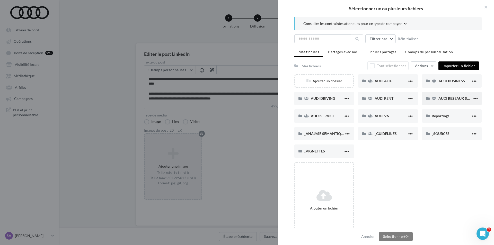
click at [450, 100] on span "AUDI RESEAUX SOCIAUX" at bounding box center [460, 98] width 42 height 4
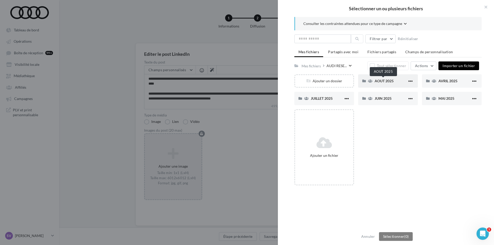
click at [377, 82] on span "AOUT 2025" at bounding box center [384, 81] width 19 height 4
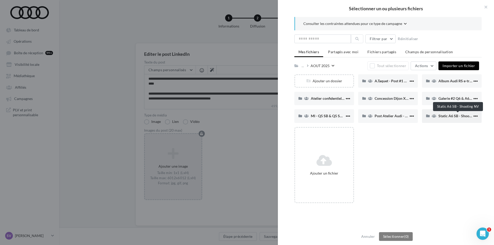
click at [446, 114] on span "Static A6 SB - Shooting NV" at bounding box center [460, 116] width 43 height 4
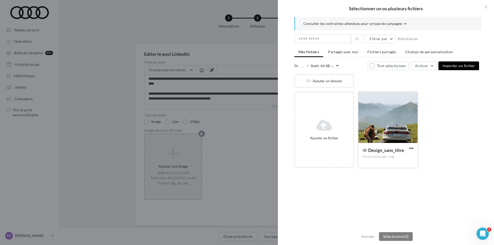
click at [398, 116] on div at bounding box center [388, 117] width 59 height 51
click at [398, 237] on button "Sélectionner (1)" at bounding box center [396, 236] width 34 height 9
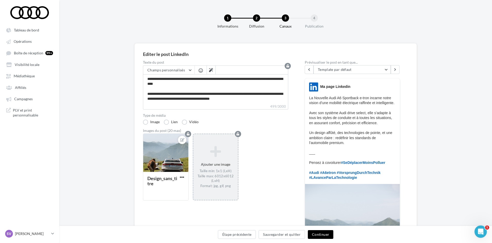
click at [320, 236] on button "Continuer" at bounding box center [320, 234] width 25 height 9
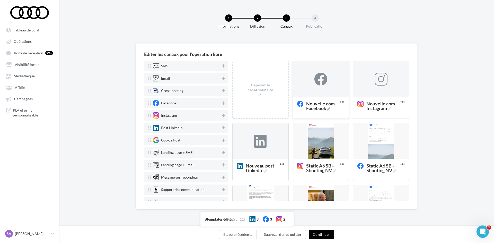
click at [328, 109] on icon at bounding box center [328, 108] width 3 height 3
click at [328, 109] on textarea "Nouvelle com Facebook Nouvelle com Facebook" at bounding box center [315, 105] width 41 height 15
click at [315, 109] on textarea "Nouvelle com Facebook" at bounding box center [315, 105] width 41 height 15
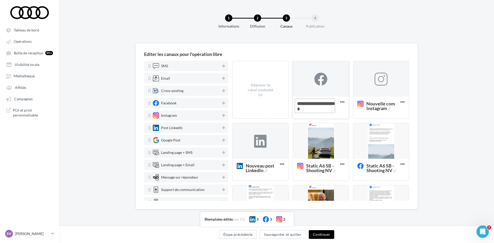
paste textarea
type textarea "**********"
click at [390, 107] on span "Nouvelle com Instagram" at bounding box center [383, 105] width 32 height 9
click at [390, 107] on textarea "Nouvelle com Instagram Nouvelle com Instagram" at bounding box center [375, 105] width 41 height 15
click at [377, 108] on textarea "Nouvelle com Instagram Nouvelle com Instagram" at bounding box center [375, 105] width 41 height 15
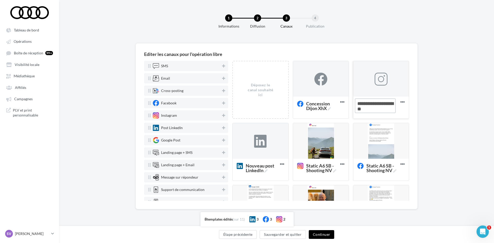
click at [377, 108] on textarea "Nouvelle com Instagram Nouvelle com Instagram" at bounding box center [375, 105] width 41 height 15
click at [377, 108] on textarea "Nouvelle com Instagram" at bounding box center [375, 105] width 41 height 15
paste textarea
type textarea "**********"
click at [266, 169] on span "Nouveau post LinkedIn" at bounding box center [262, 167] width 32 height 9
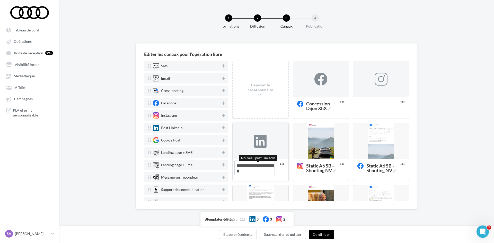
click at [266, 169] on textarea "Nouveau post LinkedIn Nouveau post LinkedIn" at bounding box center [254, 167] width 41 height 15
click at [260, 169] on textarea "Nouveau post LinkedIn Nouveau post LinkedIn" at bounding box center [254, 167] width 41 height 15
click at [260, 169] on textarea "Nouveau post LinkedIn" at bounding box center [254, 167] width 41 height 15
paste textarea
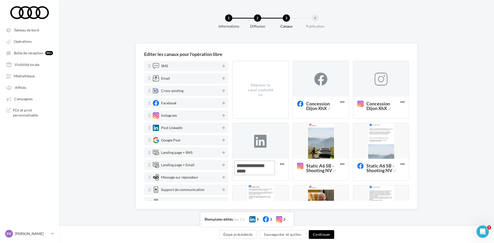
type textarea "**********"
click at [463, 104] on div "Editer les canaux pour l'opération libre SMS Email Cross-posting Facebook Insta…" at bounding box center [276, 134] width 435 height 182
click at [319, 78] on div at bounding box center [321, 79] width 13 height 13
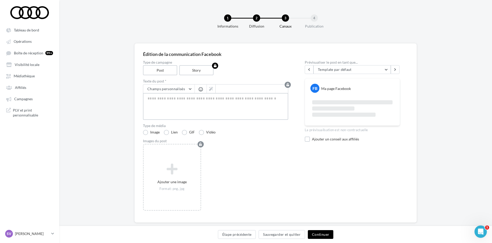
click at [202, 100] on textarea at bounding box center [215, 106] width 145 height 27
paste textarea "**********"
type textarea "**********"
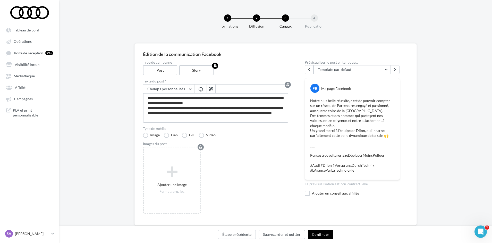
type textarea "**********"
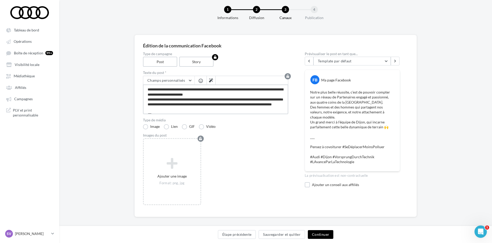
scroll to position [13, 0]
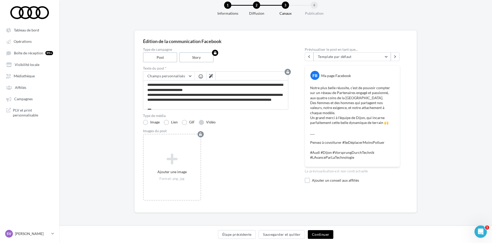
click at [201, 121] on label "Vidéo" at bounding box center [207, 122] width 17 height 5
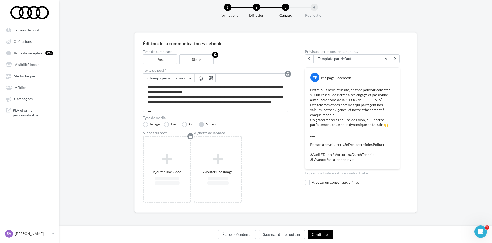
scroll to position [11, 0]
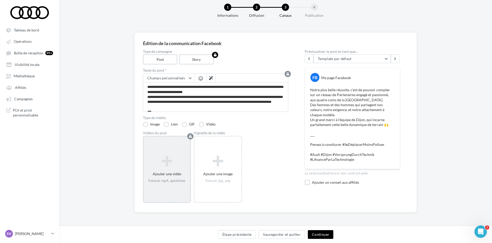
click at [165, 161] on icon at bounding box center [167, 161] width 42 height 12
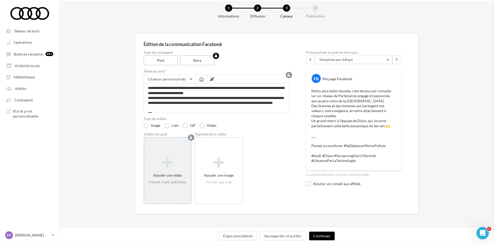
scroll to position [8, 0]
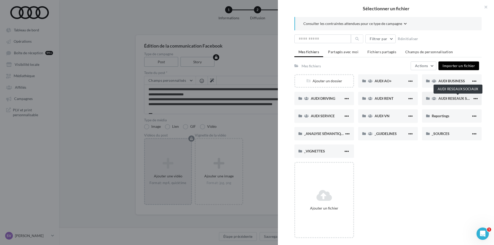
click at [444, 99] on span "AUDI RESEAUX SOCIAUX" at bounding box center [460, 98] width 42 height 4
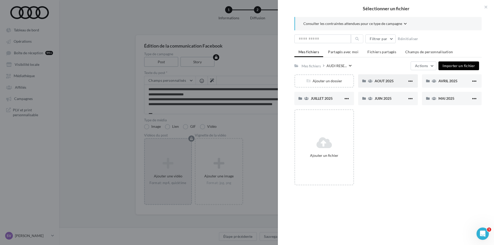
click at [380, 80] on span "AOUT 2025" at bounding box center [384, 81] width 19 height 4
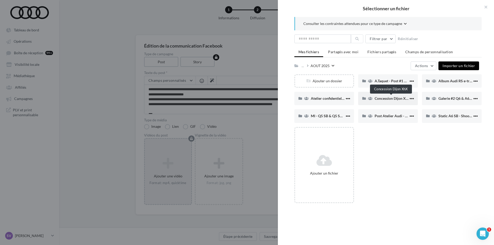
click at [381, 98] on span "Concession Dijon XhX" at bounding box center [393, 98] width 36 height 4
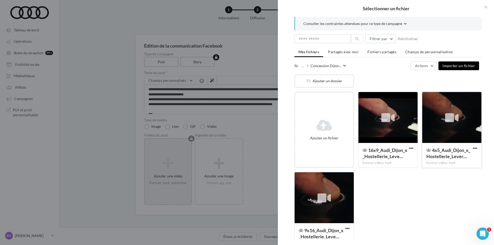
click at [438, 124] on div at bounding box center [451, 117] width 59 height 51
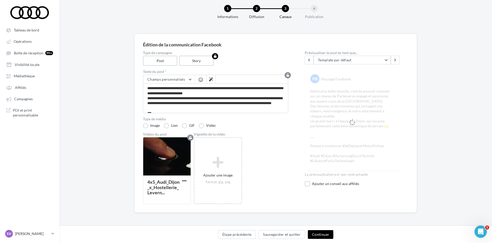
scroll to position [13, 0]
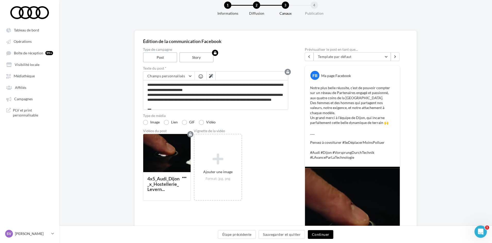
click at [319, 236] on button "Continuer" at bounding box center [320, 234] width 25 height 9
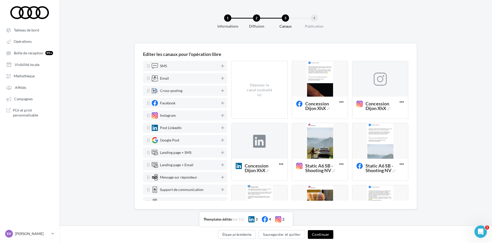
scroll to position [0, 0]
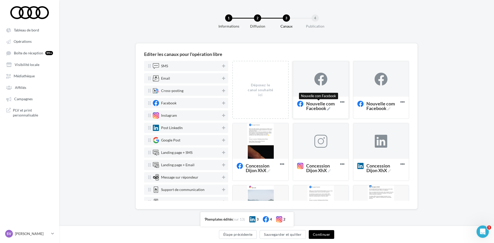
click at [326, 110] on span "Nouvelle com Facebook" at bounding box center [322, 105] width 32 height 9
click at [326, 110] on textarea "Nouvelle com Facebook Nouvelle com Facebook" at bounding box center [315, 105] width 41 height 15
click at [318, 107] on textarea "Nouvelle com Facebook Nouvelle com Facebook" at bounding box center [315, 105] width 41 height 15
click at [318, 107] on textarea "Nouvelle com Facebook" at bounding box center [315, 105] width 41 height 15
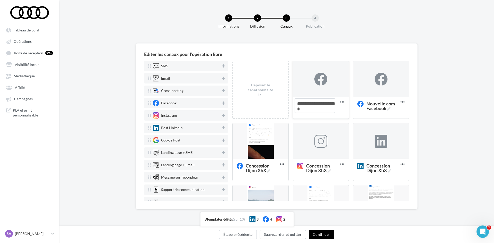
paste textarea
type textarea "**********"
click at [387, 108] on icon at bounding box center [388, 108] width 3 height 3
click at [387, 108] on textarea "Nouvelle com Facebook Nouvelle com Facebook" at bounding box center [375, 105] width 41 height 15
click at [379, 108] on textarea "Nouvelle com Facebook Nouvelle com Facebook" at bounding box center [375, 105] width 41 height 15
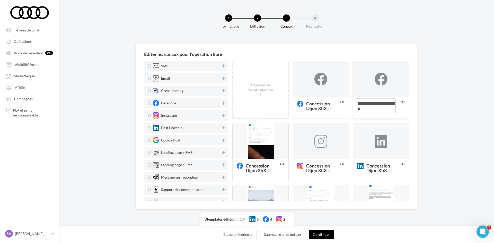
click at [379, 108] on textarea "Nouvelle com Facebook Nouvelle com Facebook" at bounding box center [375, 105] width 41 height 15
click at [379, 108] on textarea "Nouvelle com Facebook" at bounding box center [375, 105] width 41 height 15
paste textarea
type textarea "**********"
click at [431, 94] on div "Editer les canaux pour l'opération libre SMS Email Cross-posting Facebook Insta…" at bounding box center [276, 134] width 435 height 182
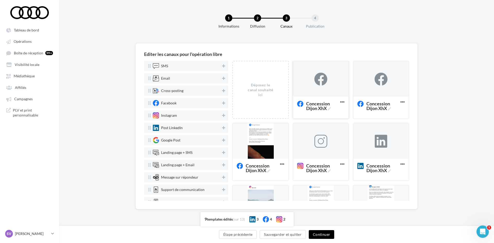
click at [318, 82] on div at bounding box center [321, 79] width 13 height 13
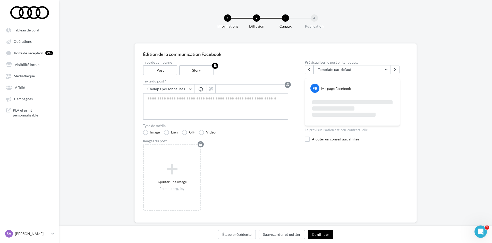
click at [203, 97] on textarea at bounding box center [215, 106] width 145 height 27
paste textarea "**********"
type textarea "**********"
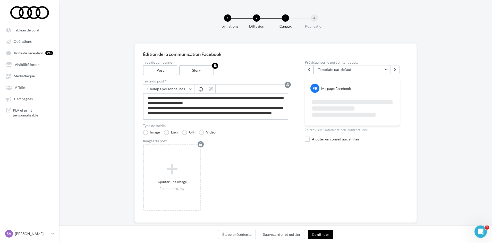
scroll to position [33, 0]
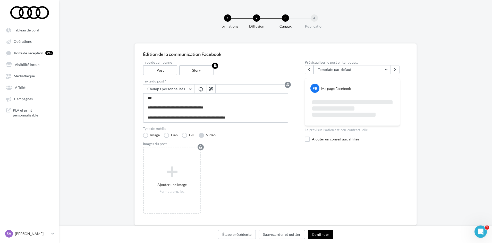
type textarea "**********"
click at [202, 136] on label "Vidéo" at bounding box center [207, 135] width 17 height 5
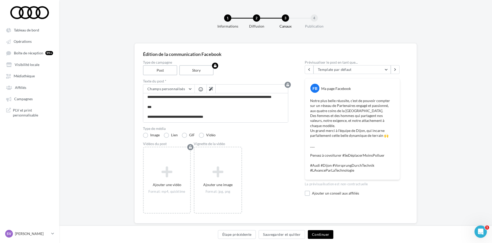
scroll to position [0, 0]
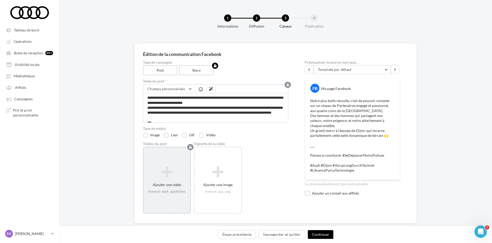
click at [169, 169] on icon at bounding box center [167, 172] width 42 height 12
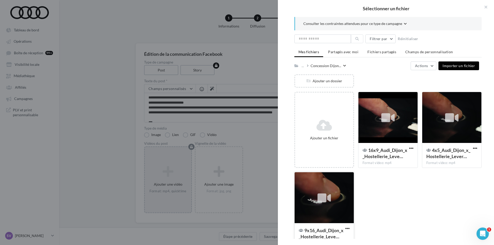
click at [340, 187] on div at bounding box center [324, 197] width 59 height 51
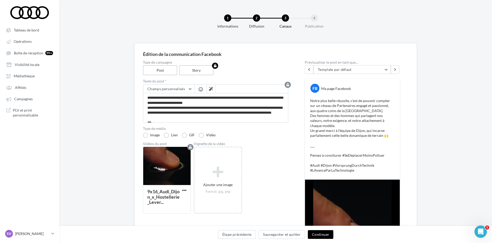
click at [319, 233] on button "Continuer" at bounding box center [320, 234] width 25 height 9
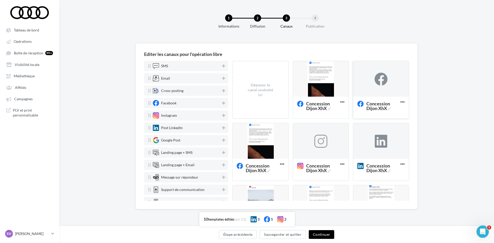
click at [377, 85] on div at bounding box center [381, 79] width 13 height 13
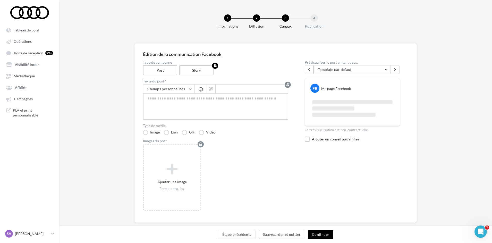
click at [183, 102] on textarea at bounding box center [215, 106] width 145 height 27
paste textarea "**********"
type textarea "**********"
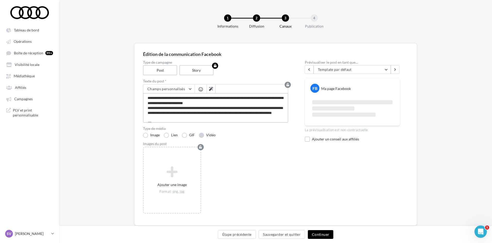
type textarea "**********"
click at [200, 135] on label "Vidéo" at bounding box center [207, 135] width 17 height 5
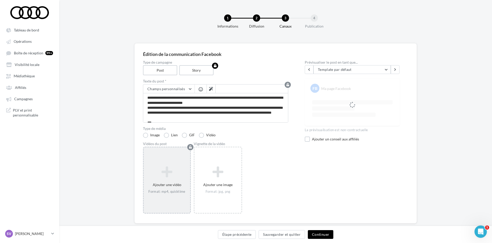
click at [175, 164] on div "Ajouter une vidéo Format: mp4, quicktime" at bounding box center [167, 180] width 46 height 33
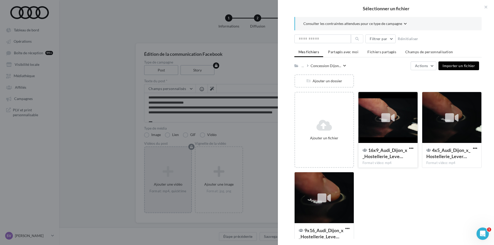
click at [372, 127] on div at bounding box center [388, 117] width 59 height 51
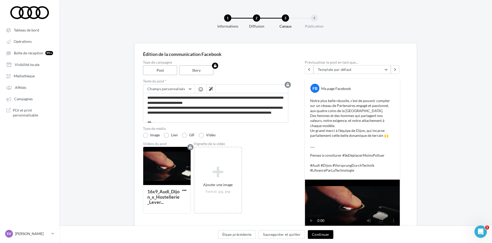
click at [327, 234] on button "Continuer" at bounding box center [320, 234] width 25 height 9
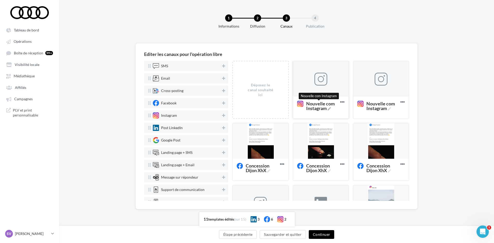
click at [328, 109] on icon at bounding box center [329, 108] width 3 height 3
click at [328, 109] on textarea "Nouvelle com Instagram Nouvelle com Instagram" at bounding box center [315, 105] width 41 height 15
click at [319, 107] on textarea "Nouvelle com Instagram Nouvelle com Instagram" at bounding box center [315, 105] width 41 height 15
click at [319, 106] on textarea "Nouvelle com Instagram" at bounding box center [315, 105] width 41 height 15
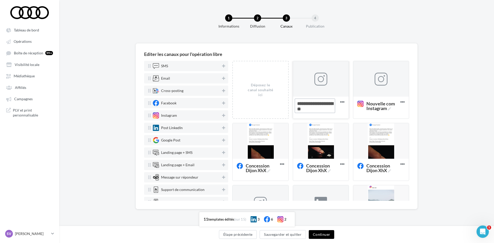
paste textarea
type textarea "**********"
click at [388, 108] on icon at bounding box center [389, 108] width 3 height 3
click at [388, 108] on textarea "Nouvelle com Instagram Nouvelle com Instagram" at bounding box center [375, 105] width 41 height 15
click at [379, 107] on textarea "Nouvelle com Instagram Nouvelle com Instagram" at bounding box center [375, 105] width 41 height 15
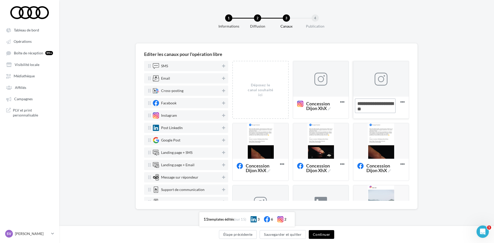
click at [379, 107] on textarea "Nouvelle com Instagram" at bounding box center [375, 105] width 41 height 15
paste textarea
type textarea "**********"
click at [451, 100] on div "Editer les canaux pour l'opération libre SMS Email Cross-posting Facebook Insta…" at bounding box center [276, 134] width 435 height 182
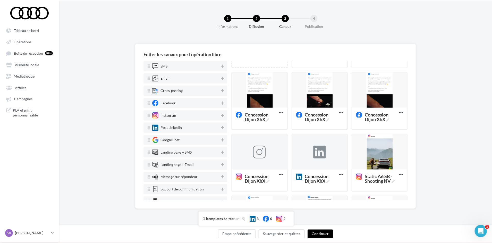
scroll to position [51, 0]
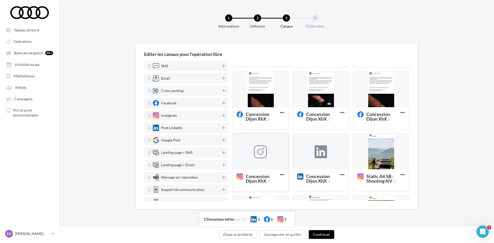
click at [264, 155] on div at bounding box center [260, 151] width 13 height 13
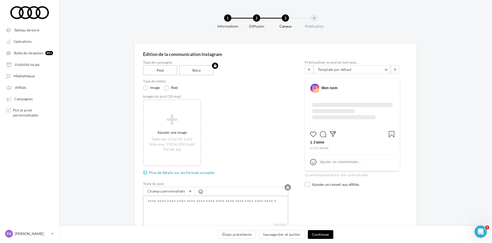
click at [170, 200] on textarea "0/2200" at bounding box center [215, 208] width 145 height 27
paste textarea "**********"
type textarea "**********"
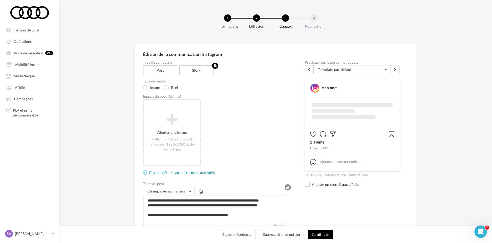
scroll to position [27, 0]
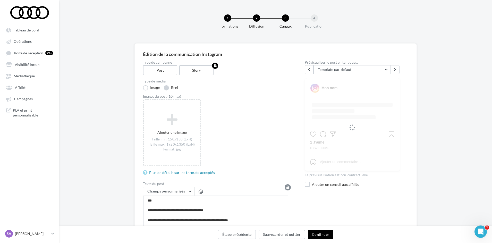
type textarea "**********"
click at [165, 88] on label "Reel" at bounding box center [171, 87] width 14 height 5
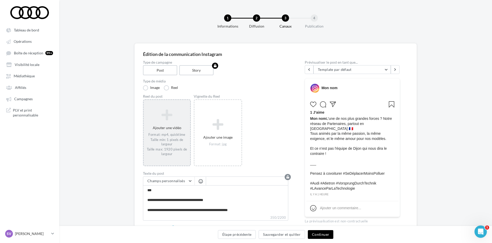
click at [166, 120] on icon at bounding box center [167, 115] width 42 height 12
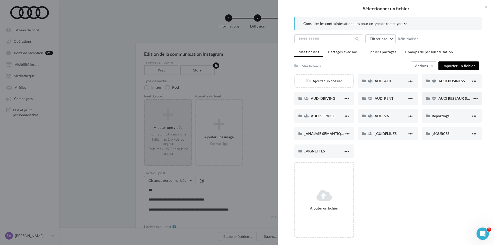
click at [441, 95] on div "AUDI RESEAUX SOCIAUX" at bounding box center [452, 98] width 60 height 13
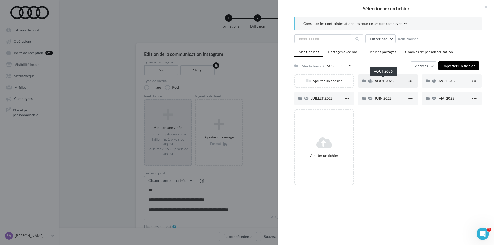
click at [378, 81] on span "AOUT 2025" at bounding box center [384, 81] width 19 height 4
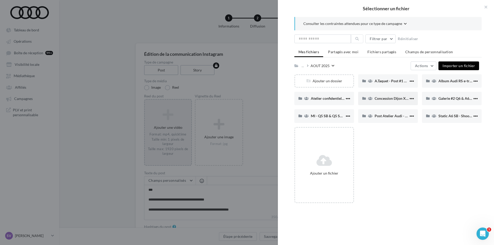
click at [382, 97] on span "Concession Dijon XhX" at bounding box center [393, 98] width 36 height 4
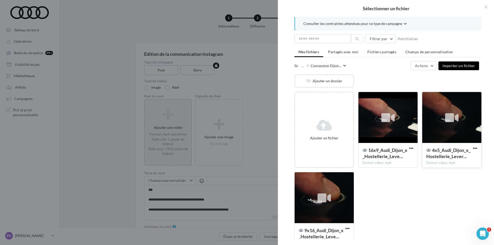
click at [438, 132] on div at bounding box center [451, 117] width 59 height 51
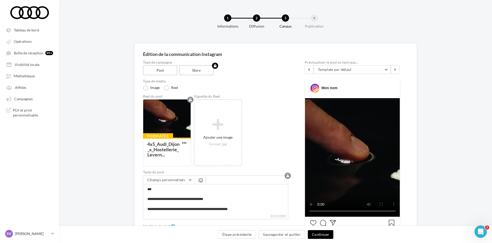
click at [325, 233] on button "Continuer" at bounding box center [320, 234] width 25 height 9
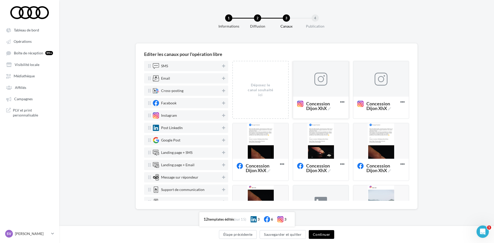
click at [320, 81] on div at bounding box center [321, 79] width 13 height 13
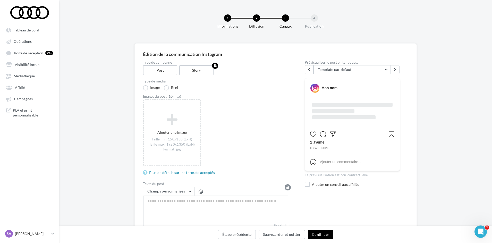
click at [159, 203] on textarea "0/2200" at bounding box center [215, 208] width 145 height 27
paste textarea "**********"
type textarea "**********"
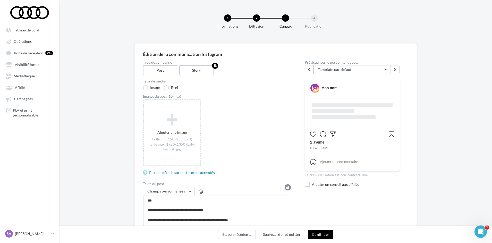
scroll to position [0, 0]
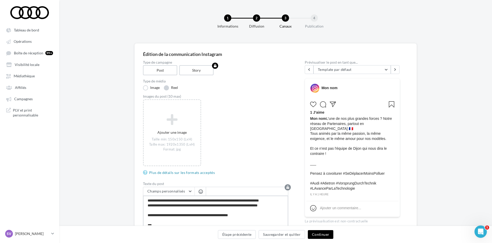
type textarea "**********"
click at [165, 88] on label "Reel" at bounding box center [171, 87] width 14 height 5
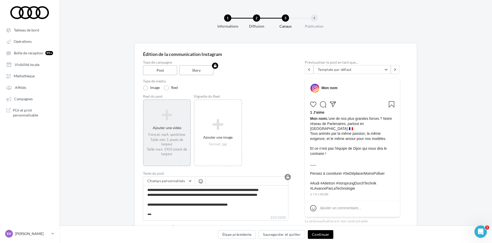
click at [168, 125] on div "Ajouter une vidéo Format: mp4, quicktime Taille min: 1 pixels de largeur Taille…" at bounding box center [167, 133] width 46 height 52
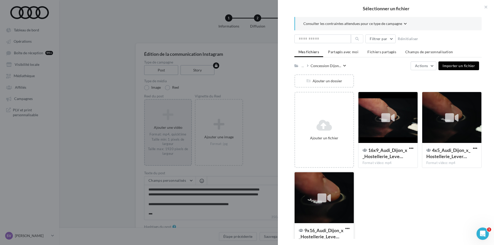
click at [338, 191] on div at bounding box center [324, 197] width 59 height 51
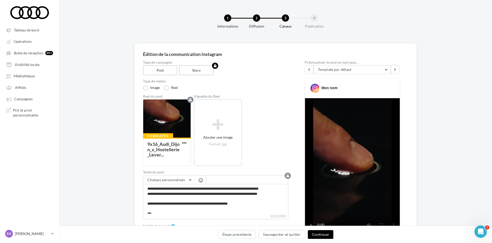
click at [322, 235] on button "Continuer" at bounding box center [320, 234] width 25 height 9
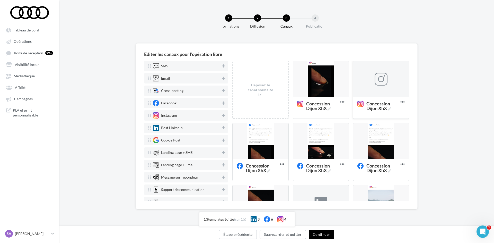
click at [371, 81] on div at bounding box center [381, 79] width 56 height 36
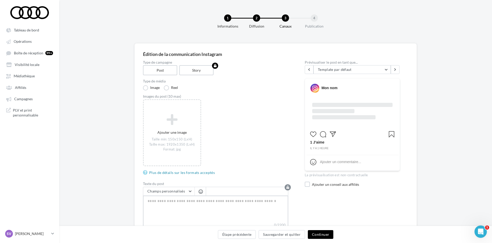
click at [179, 203] on textarea "0/2200" at bounding box center [215, 208] width 145 height 27
paste textarea "**********"
type textarea "**********"
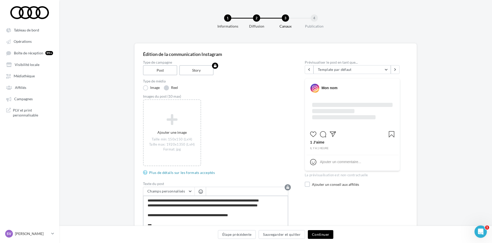
type textarea "**********"
click at [168, 89] on label "Reel" at bounding box center [171, 87] width 14 height 5
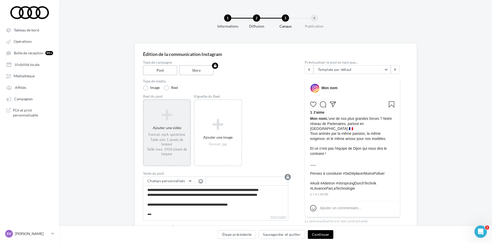
click at [165, 116] on icon at bounding box center [167, 115] width 42 height 12
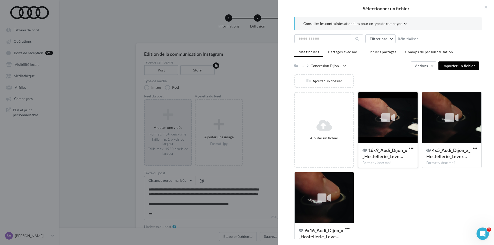
click at [366, 128] on div at bounding box center [388, 117] width 59 height 51
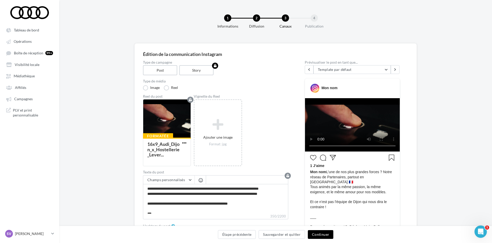
click at [318, 237] on button "Continuer" at bounding box center [320, 234] width 25 height 9
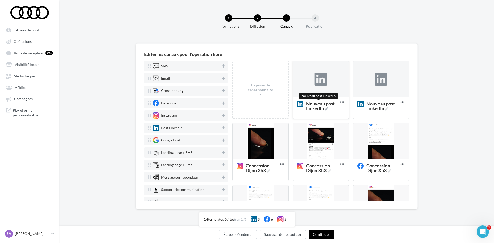
click at [325, 109] on icon at bounding box center [326, 108] width 3 height 3
click at [325, 109] on textarea "Nouveau post LinkedIn Nouveau post LinkedIn" at bounding box center [315, 105] width 41 height 15
click at [315, 105] on textarea "Nouveau post LinkedIn Nouveau post LinkedIn" at bounding box center [315, 105] width 41 height 15
click at [315, 105] on textarea "Nouveau post LinkedIn" at bounding box center [315, 105] width 41 height 15
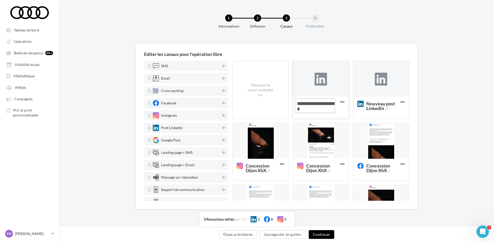
paste textarea
type textarea "**********"
click at [387, 109] on icon at bounding box center [386, 108] width 3 height 3
click at [387, 109] on textarea "Nouveau post LinkedIn Nouveau post LinkedIn" at bounding box center [375, 105] width 41 height 15
click at [376, 108] on textarea "Nouveau post LinkedIn Nouveau post LinkedIn" at bounding box center [375, 105] width 41 height 15
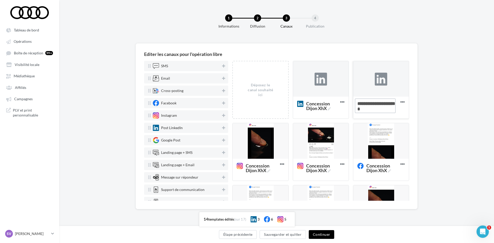
click at [376, 108] on textarea "Nouveau post LinkedIn Nouveau post LinkedIn" at bounding box center [375, 105] width 41 height 15
click at [376, 108] on textarea "Nouveau post LinkedIn" at bounding box center [375, 105] width 41 height 15
paste textarea
type textarea "**********"
click at [448, 107] on div "Editer les canaux pour l'opération libre SMS Email Cross-posting Facebook Insta…" at bounding box center [276, 134] width 435 height 182
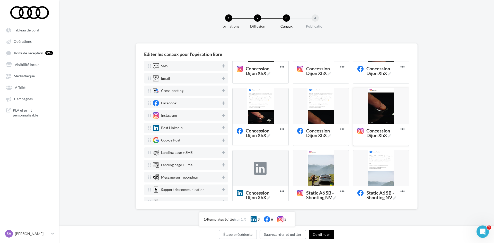
scroll to position [103, 0]
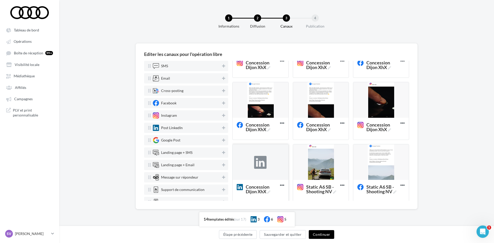
click at [258, 168] on div at bounding box center [260, 162] width 13 height 13
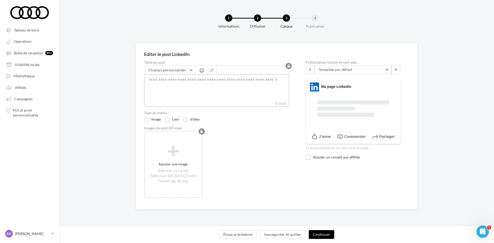
click at [187, 84] on textarea "0/3000" at bounding box center [216, 87] width 145 height 27
paste textarea "**********"
type textarea "**********"
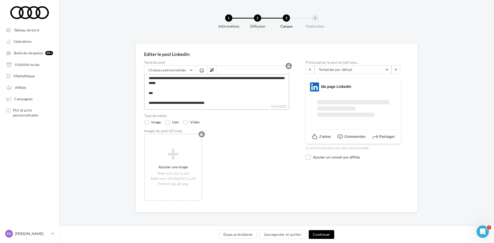
scroll to position [0, 0]
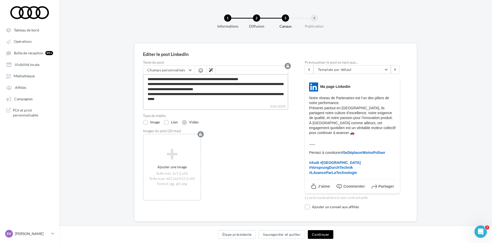
type textarea "**********"
click at [185, 124] on label "Vidéo" at bounding box center [190, 121] width 17 height 5
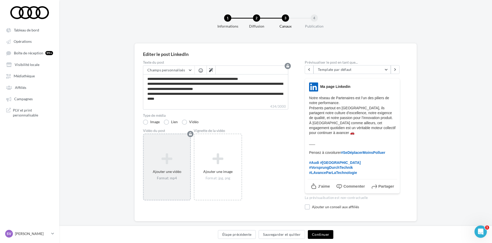
click at [162, 158] on icon at bounding box center [167, 158] width 42 height 12
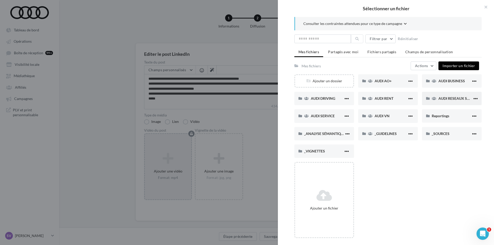
click at [452, 100] on span "AUDI RESEAUX SOCIAUX" at bounding box center [460, 98] width 42 height 4
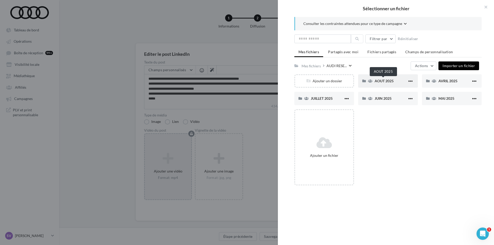
click at [387, 82] on span "AOUT 2025" at bounding box center [384, 81] width 19 height 4
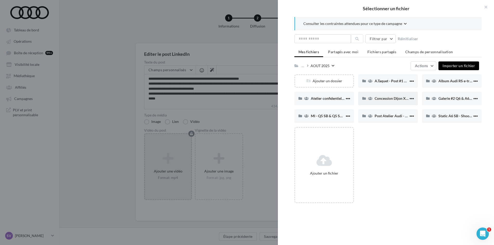
click at [386, 98] on span "Concession Dijon XhX" at bounding box center [393, 98] width 36 height 4
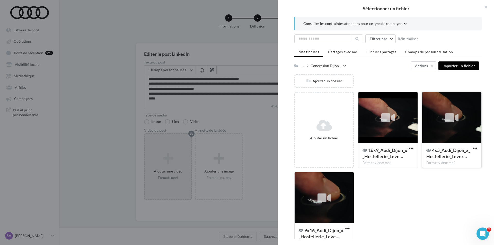
click at [439, 106] on div at bounding box center [451, 117] width 59 height 51
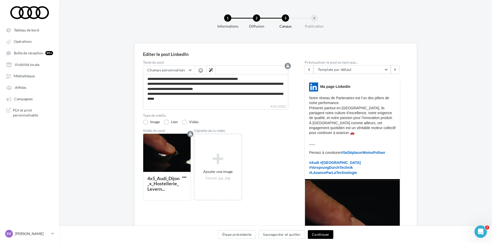
click at [322, 236] on button "Continuer" at bounding box center [320, 234] width 25 height 9
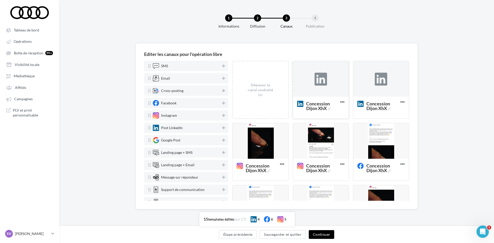
click at [315, 79] on div at bounding box center [321, 79] width 13 height 13
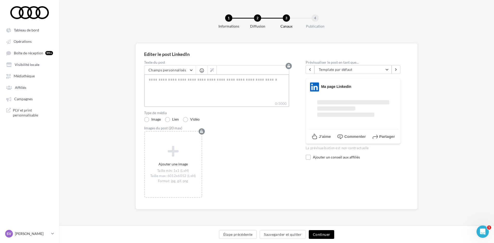
click at [174, 81] on textarea "0/3000" at bounding box center [216, 87] width 145 height 27
paste textarea "**********"
type textarea "**********"
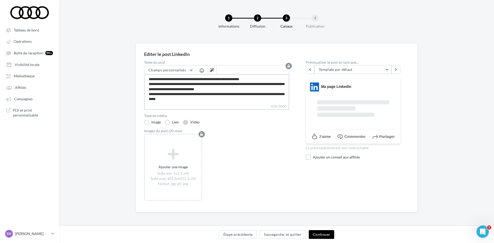
type textarea "**********"
click at [187, 122] on label "Vidéo" at bounding box center [191, 121] width 17 height 5
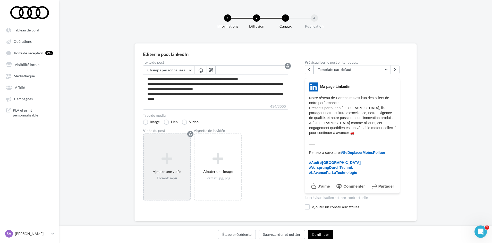
click at [171, 152] on div "Ajouter une vidéo Format: mp4" at bounding box center [167, 166] width 46 height 33
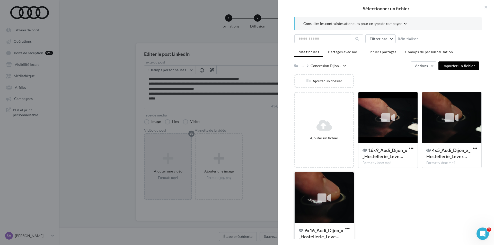
click at [329, 196] on icon at bounding box center [324, 198] width 13 height 12
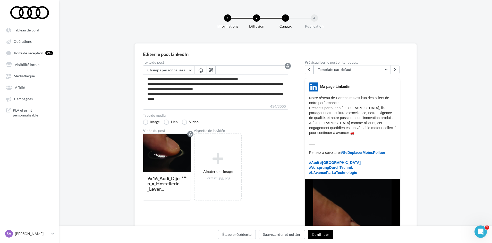
click at [325, 233] on button "Continuer" at bounding box center [320, 234] width 25 height 9
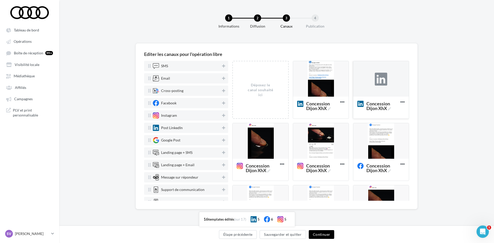
click at [379, 79] on div at bounding box center [381, 79] width 13 height 13
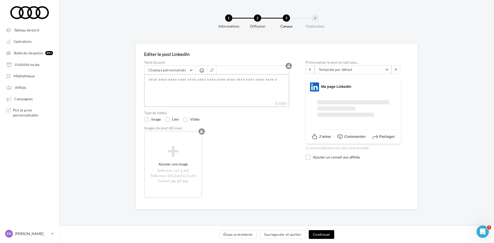
click at [200, 84] on textarea "0/3000" at bounding box center [216, 87] width 145 height 27
paste textarea "**********"
type textarea "**********"
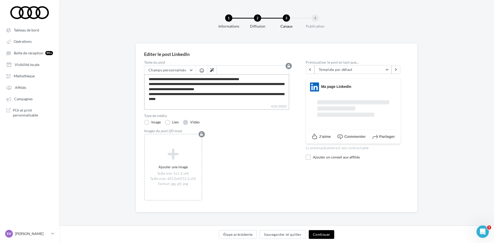
type textarea "**********"
click at [186, 122] on label "Vidéo" at bounding box center [191, 121] width 17 height 5
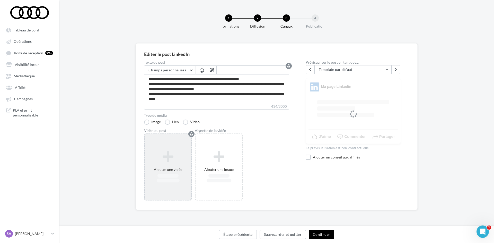
click at [170, 147] on div "Ajouter une vidéo" at bounding box center [168, 166] width 48 height 67
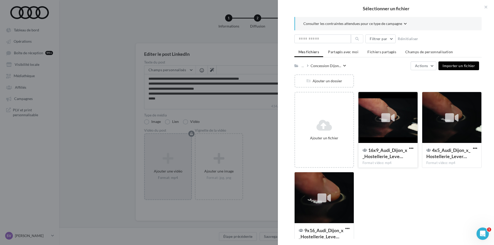
click at [383, 133] on div at bounding box center [388, 117] width 59 height 51
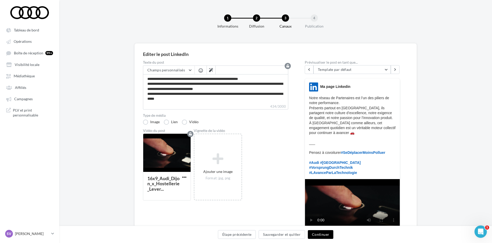
click at [319, 233] on button "Continuer" at bounding box center [320, 234] width 25 height 9
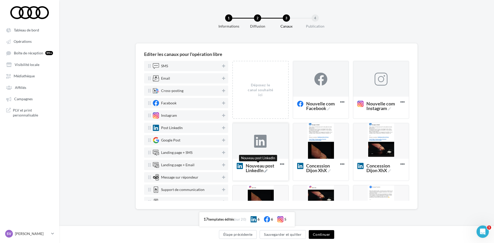
click at [266, 170] on icon at bounding box center [265, 170] width 3 height 3
click at [266, 170] on textarea "Nouveau post LinkedIn Nouveau post LinkedIn" at bounding box center [254, 167] width 41 height 15
click at [260, 170] on textarea "Nouveau post LinkedIn Nouveau post LinkedIn" at bounding box center [254, 167] width 41 height 15
click at [260, 170] on textarea "Nouveau post LinkedIn" at bounding box center [254, 167] width 41 height 15
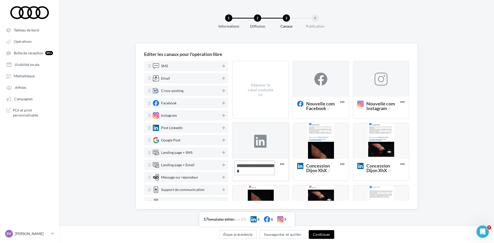
paste textarea "******"
type textarea "**********"
click at [327, 108] on icon at bounding box center [328, 108] width 3 height 3
click at [327, 108] on textarea "Nouvelle com Facebook Nouvelle com Facebook" at bounding box center [315, 105] width 41 height 15
click at [321, 107] on textarea "Nouvelle com Facebook Nouvelle com Facebook" at bounding box center [315, 105] width 41 height 15
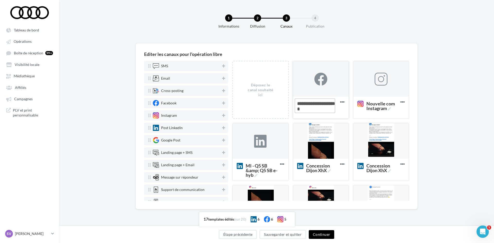
click at [321, 107] on textarea "Nouvelle com Facebook" at bounding box center [315, 105] width 41 height 15
paste textarea "******"
type textarea "**********"
click at [388, 109] on icon at bounding box center [389, 108] width 3 height 3
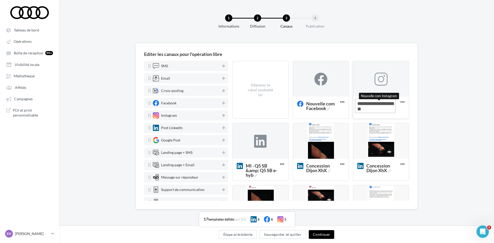
click at [387, 109] on textarea "Nouvelle com Instagram Nouvelle com Instagram" at bounding box center [375, 105] width 41 height 15
click at [381, 108] on textarea "Nouvelle com Instagram Nouvelle com Instagram" at bounding box center [375, 105] width 41 height 15
click at [381, 108] on textarea "Nouvelle com Instagram" at bounding box center [375, 105] width 41 height 15
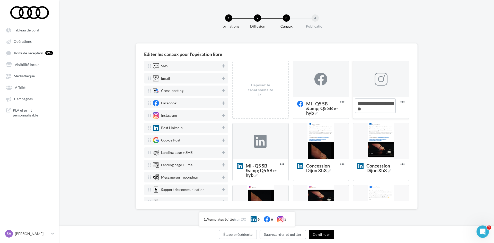
paste textarea "*****"
type textarea "**********"
click at [465, 100] on div "Editer les canaux pour l'opération libre SMS Email Cross-posting Facebook Insta…" at bounding box center [276, 134] width 435 height 182
click at [258, 174] on icon at bounding box center [255, 175] width 3 height 3
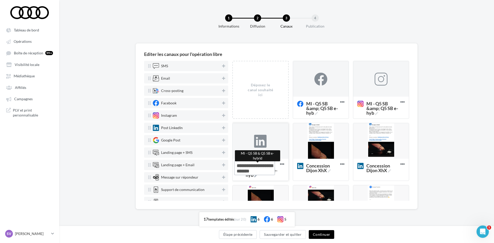
click at [259, 174] on textarea "MI - Q5 SB &amp; Q5 SB e-hyb MI - Q5 SB & Q5 SB e-hybrid" at bounding box center [254, 167] width 41 height 15
click at [443, 103] on div "Editer les canaux pour l'opération libre SMS Email Cross-posting Facebook Insta…" at bounding box center [276, 134] width 435 height 182
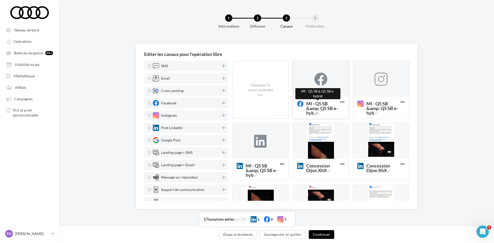
click at [318, 113] on icon at bounding box center [316, 113] width 3 height 3
click at [319, 113] on textarea "MI - Q5 SB &amp; Q5 SB e-hyb MI - Q5 SB & Q5 SB e-hybrid" at bounding box center [315, 105] width 41 height 15
click at [426, 104] on div "Editer les canaux pour l'opération libre SMS Email Cross-posting Facebook Insta…" at bounding box center [276, 134] width 435 height 182
click at [262, 143] on div at bounding box center [260, 141] width 13 height 13
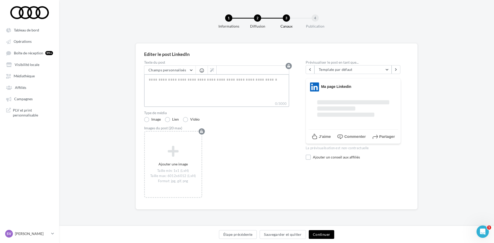
click at [170, 81] on textarea "0/3000" at bounding box center [216, 87] width 145 height 27
paste textarea "**********"
type textarea "**********"
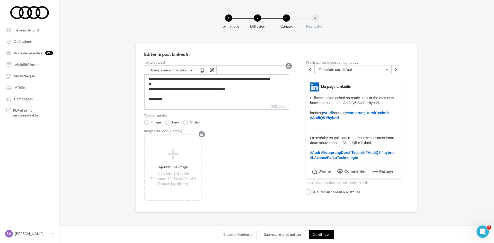
type textarea "**********"
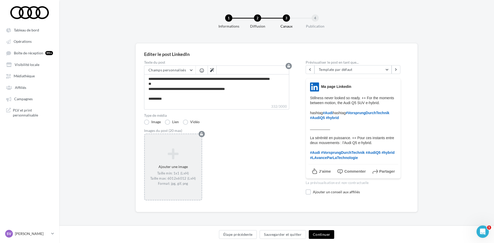
click at [172, 154] on icon at bounding box center [173, 153] width 53 height 12
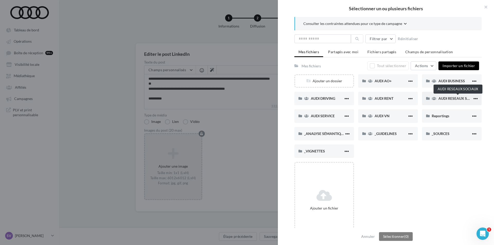
click at [448, 97] on span "AUDI RESEAUX SOCIAUX" at bounding box center [460, 98] width 42 height 4
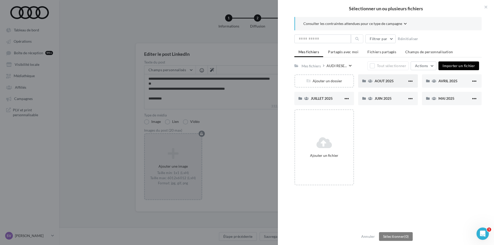
click at [372, 80] on div "AOUT 2025" at bounding box center [388, 80] width 60 height 13
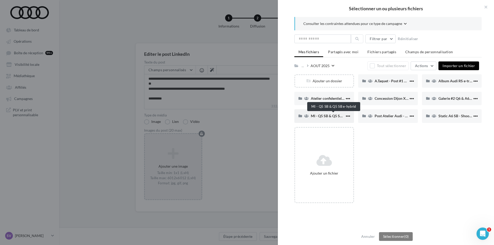
click at [325, 115] on span "MI - Q5 SB & Q5 SB e-hybrid" at bounding box center [334, 116] width 46 height 4
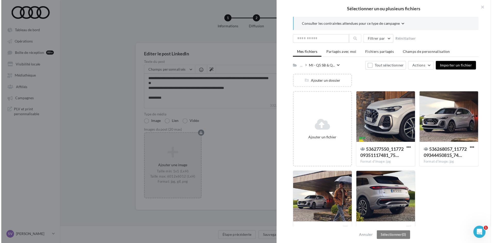
scroll to position [24, 0]
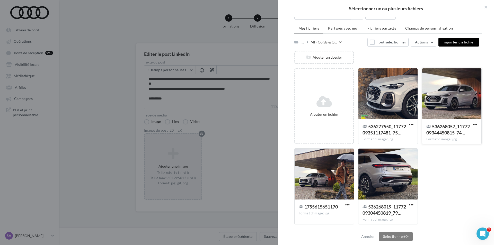
click at [438, 94] on div at bounding box center [451, 93] width 59 height 51
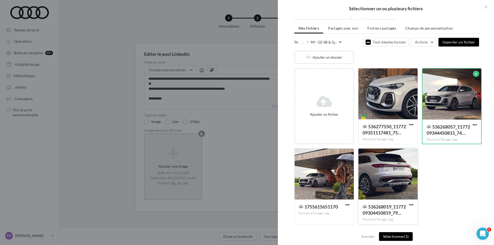
click at [383, 174] on div at bounding box center [388, 174] width 59 height 51
click at [387, 108] on div at bounding box center [388, 93] width 59 height 51
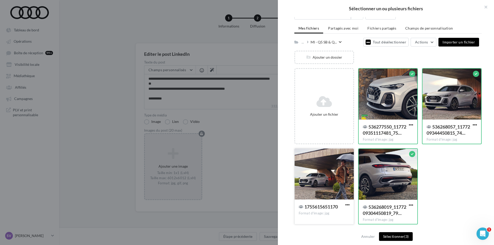
click at [335, 169] on div at bounding box center [324, 174] width 59 height 51
click at [394, 191] on div at bounding box center [388, 174] width 59 height 51
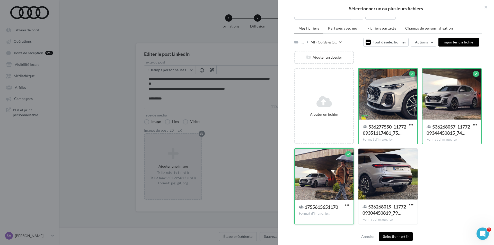
click at [334, 191] on div at bounding box center [324, 174] width 59 height 51
click at [330, 190] on div at bounding box center [324, 174] width 59 height 51
click at [377, 186] on div at bounding box center [388, 174] width 59 height 51
click at [393, 237] on button "Sélectionner (4)" at bounding box center [396, 236] width 34 height 9
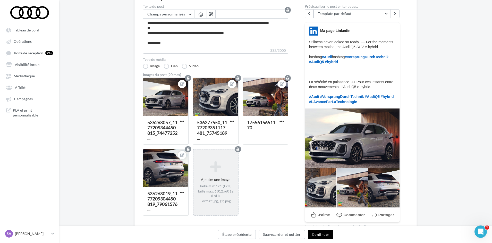
scroll to position [77, 0]
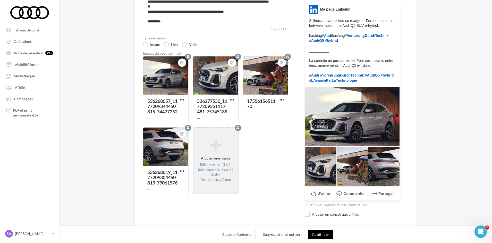
click at [315, 232] on button "Continuer" at bounding box center [320, 234] width 25 height 9
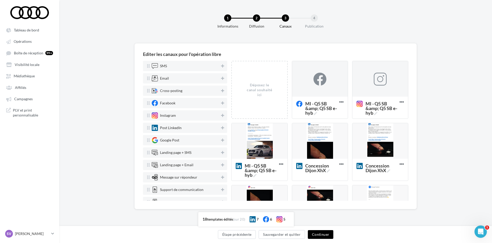
scroll to position [0, 0]
click at [316, 83] on div at bounding box center [321, 79] width 13 height 13
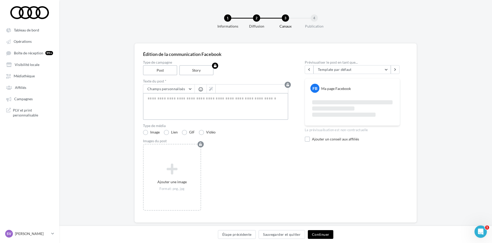
click at [174, 103] on textarea at bounding box center [215, 106] width 145 height 27
paste textarea "**********"
type textarea "**********"
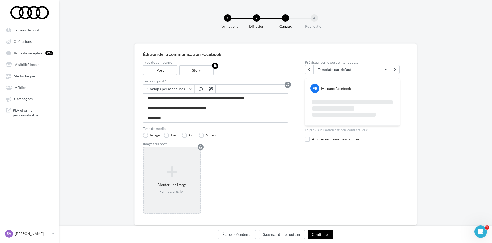
type textarea "**********"
click at [168, 174] on icon at bounding box center [172, 172] width 53 height 12
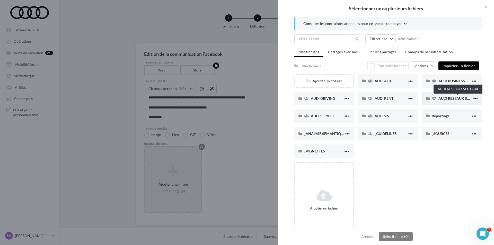
click at [443, 97] on span "AUDI RESEAUX SOCIAUX" at bounding box center [460, 98] width 42 height 4
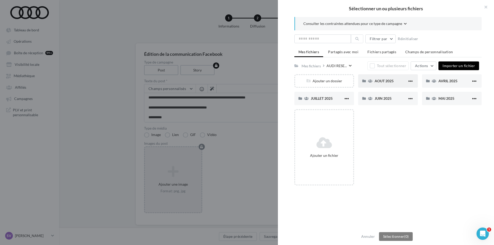
click at [379, 82] on span "AOUT 2025" at bounding box center [384, 81] width 19 height 4
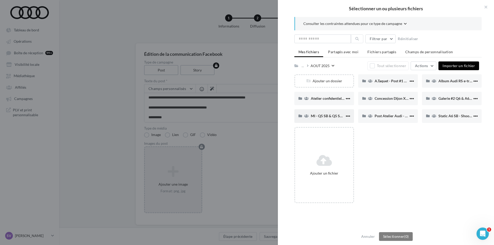
click at [323, 115] on span "MI - Q5 SB & Q5 SB e-hybrid" at bounding box center [334, 116] width 46 height 4
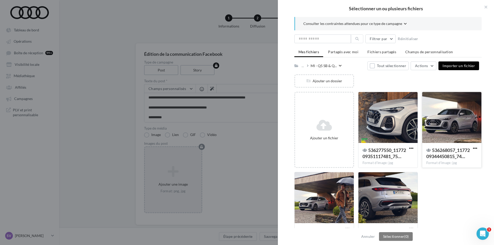
click at [437, 121] on div at bounding box center [451, 117] width 59 height 51
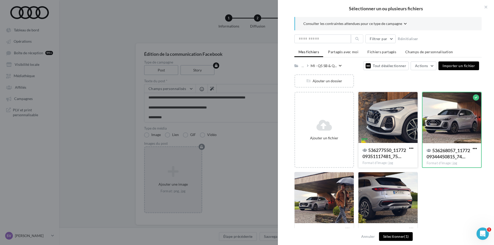
click at [380, 120] on div at bounding box center [388, 117] width 59 height 51
click at [320, 195] on div at bounding box center [324, 197] width 59 height 51
click at [379, 192] on div at bounding box center [388, 197] width 59 height 51
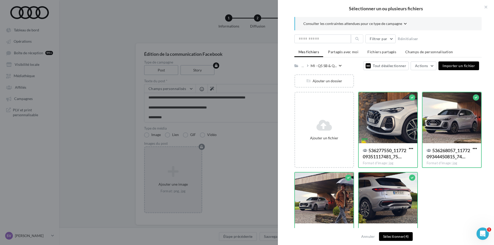
click at [394, 235] on button "Sélectionner (4)" at bounding box center [396, 236] width 34 height 9
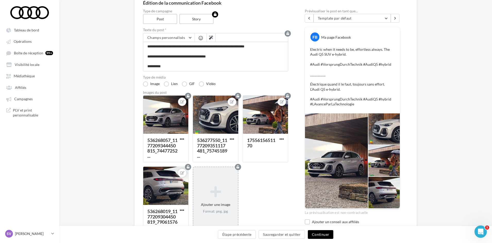
scroll to position [51, 0]
click at [318, 235] on button "Continuer" at bounding box center [320, 234] width 25 height 9
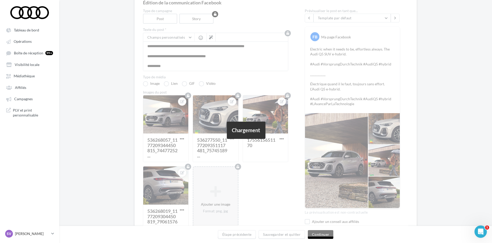
scroll to position [0, 0]
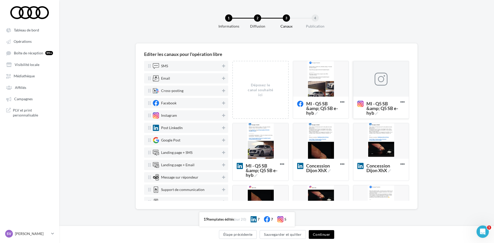
click at [375, 80] on div at bounding box center [381, 79] width 13 height 13
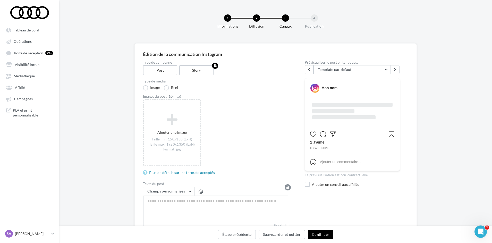
click at [188, 198] on textarea "0/2200" at bounding box center [215, 208] width 145 height 27
paste textarea "**********"
type textarea "**********"
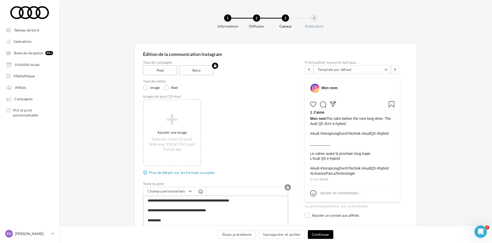
type textarea "**********"
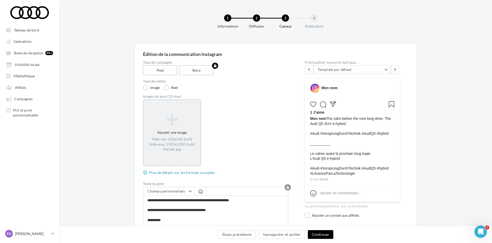
click at [179, 119] on icon at bounding box center [172, 119] width 53 height 12
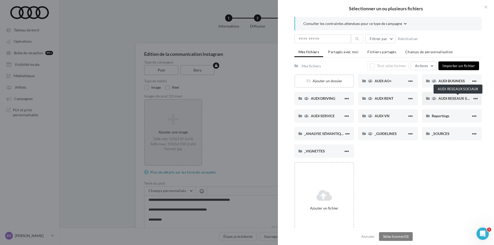
click at [446, 100] on span "AUDI RESEAUX SOCIAUX" at bounding box center [460, 98] width 42 height 4
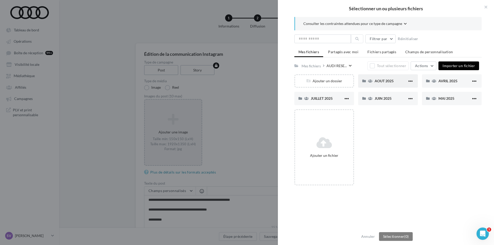
click at [389, 81] on span "AOUT 2025" at bounding box center [384, 81] width 19 height 4
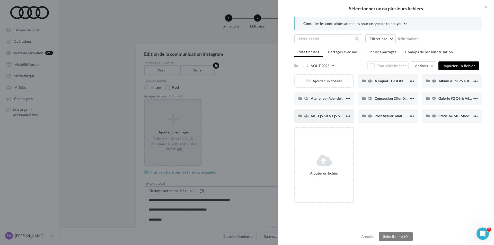
click at [322, 116] on span "MI - Q5 SB & Q5 SB e-hybrid" at bounding box center [334, 116] width 46 height 4
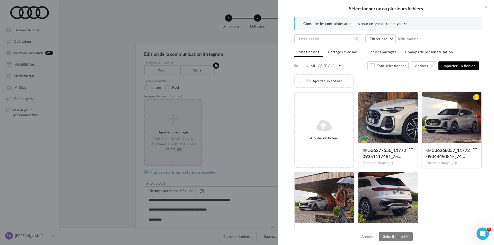
click at [450, 124] on div at bounding box center [451, 117] width 59 height 51
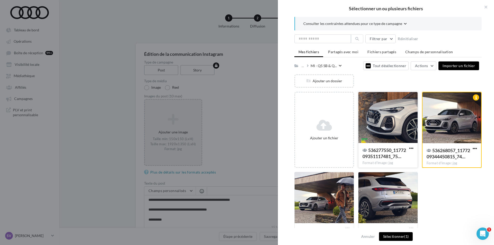
click at [402, 120] on div at bounding box center [388, 117] width 59 height 51
click at [332, 195] on div at bounding box center [324, 197] width 59 height 51
click at [391, 197] on div at bounding box center [388, 197] width 59 height 51
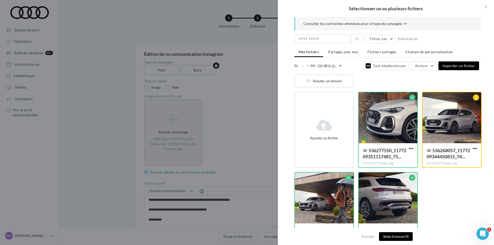
click at [393, 236] on button "Sélectionner (4)" at bounding box center [396, 236] width 34 height 9
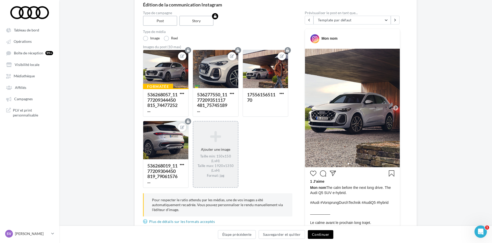
scroll to position [51, 0]
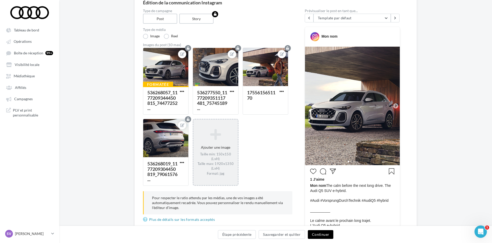
click at [323, 233] on button "Continuer" at bounding box center [320, 234] width 25 height 9
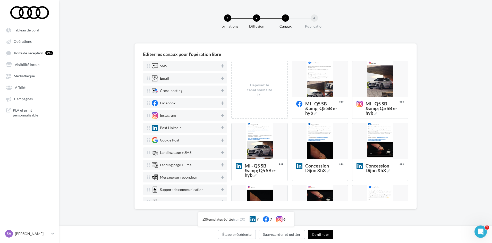
scroll to position [0, 0]
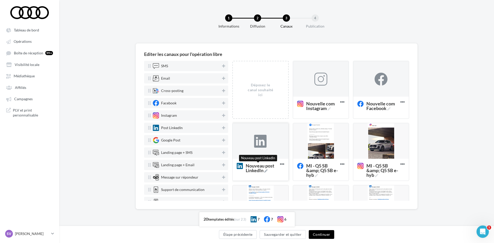
click at [266, 171] on icon at bounding box center [265, 170] width 3 height 3
click at [266, 171] on textarea "Nouveau post LinkedIn Nouveau post LinkedIn" at bounding box center [254, 167] width 41 height 15
click at [256, 169] on textarea "Nouveau post LinkedIn Nouveau post LinkedIn" at bounding box center [254, 167] width 41 height 15
click at [256, 169] on textarea "Nouveau post LinkedIn" at bounding box center [254, 167] width 41 height 15
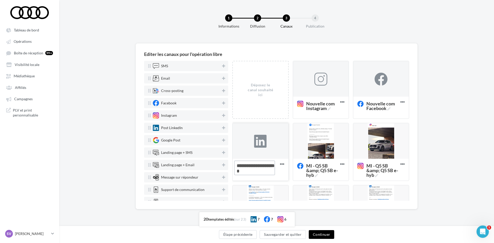
click at [256, 169] on textarea "Nouveau post LinkedIn" at bounding box center [254, 167] width 41 height 15
paste textarea "*****"
type textarea "**********"
click at [329, 108] on icon at bounding box center [329, 108] width 3 height 3
click at [329, 108] on textarea "Nouvelle com Instagram Nouvelle com Instagram" at bounding box center [315, 105] width 41 height 15
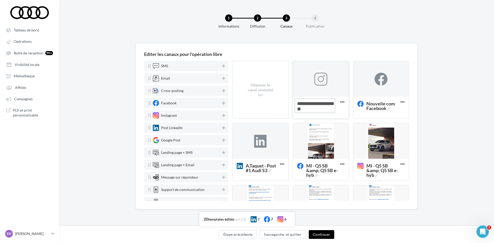
click at [324, 108] on textarea "Nouvelle com Instagram Nouvelle com Instagram" at bounding box center [315, 105] width 41 height 15
click at [323, 108] on textarea "Nouvelle com Instagram Nouvelle com Instagram" at bounding box center [315, 105] width 41 height 15
click at [323, 108] on textarea "Nouvelle com Instagram" at bounding box center [315, 105] width 41 height 15
click at [319, 108] on textarea "Nouvelle com Instagram" at bounding box center [315, 105] width 41 height 15
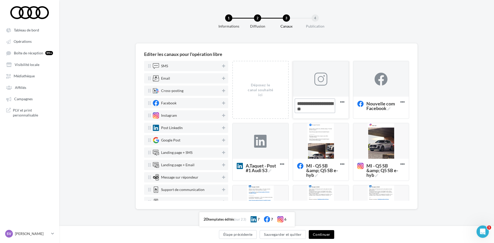
click at [319, 108] on textarea "Nouvelle com Instagram" at bounding box center [315, 105] width 41 height 15
paste textarea "****"
type textarea "**********"
click at [387, 108] on icon at bounding box center [388, 108] width 3 height 3
click at [387, 108] on textarea "Nouvelle com Facebook Nouvelle com Facebook" at bounding box center [375, 105] width 41 height 15
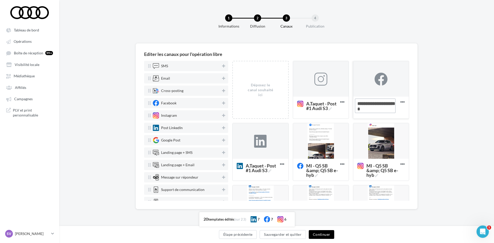
click at [374, 109] on textarea "Nouvelle com Facebook Nouvelle com Facebook" at bounding box center [375, 105] width 41 height 15
click at [374, 109] on textarea "Nouvelle com Facebook" at bounding box center [375, 105] width 41 height 15
paste textarea "*****"
type textarea "**********"
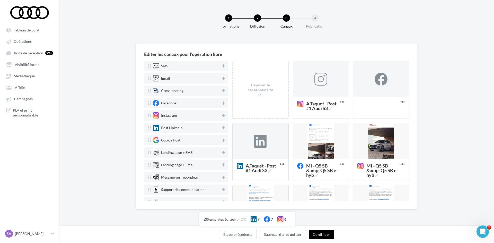
click at [458, 89] on div "Editer les canaux pour l'opération libre SMS Email Cross-posting Facebook Insta…" at bounding box center [276, 134] width 435 height 182
click at [320, 82] on div at bounding box center [321, 79] width 13 height 13
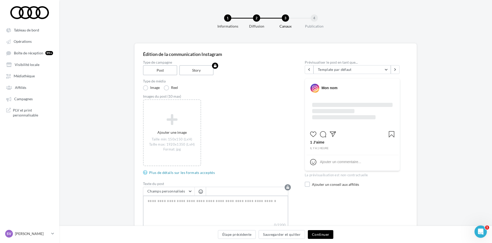
click at [178, 206] on textarea "0/2200" at bounding box center [215, 208] width 145 height 27
paste textarea "**********"
type textarea "**********"
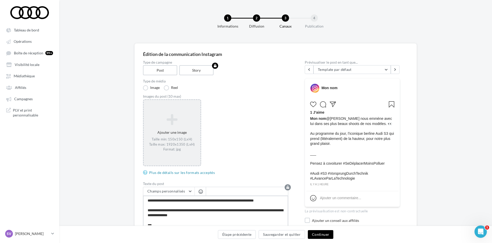
type textarea "**********"
click at [171, 121] on icon at bounding box center [172, 119] width 53 height 12
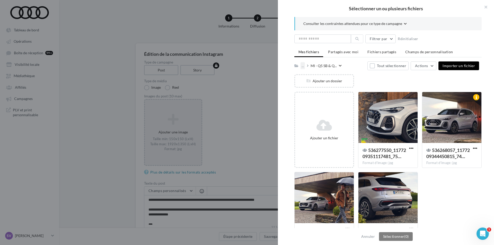
click at [304, 66] on div "..." at bounding box center [303, 65] width 4 height 7
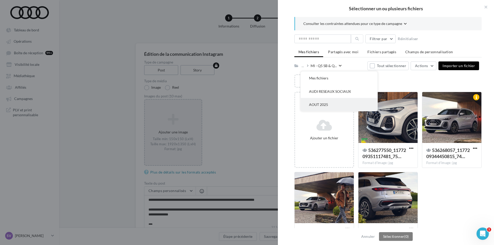
click at [324, 106] on button "AOUT 2025" at bounding box center [339, 104] width 77 height 13
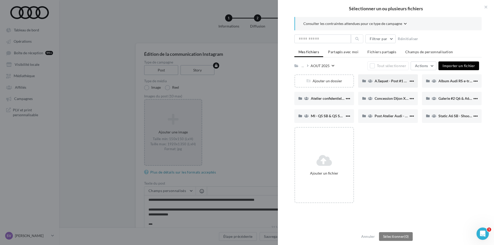
click at [385, 82] on span "A.Taquet - Post #1 Audi S3" at bounding box center [396, 81] width 42 height 4
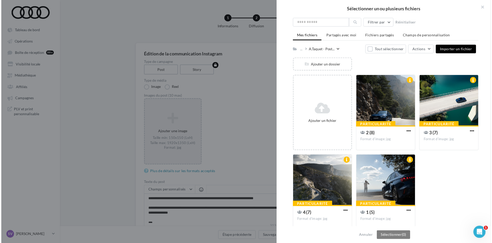
scroll to position [24, 0]
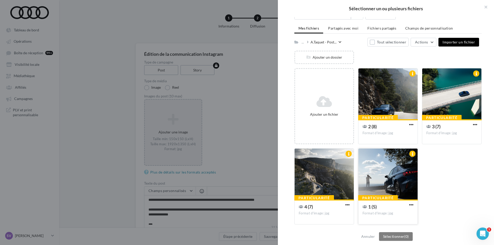
click at [380, 183] on div at bounding box center [388, 174] width 59 height 51
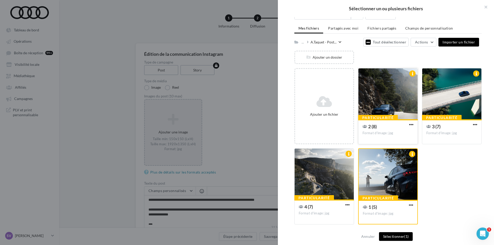
click at [386, 98] on div at bounding box center [388, 93] width 59 height 51
click at [448, 98] on div at bounding box center [451, 93] width 59 height 51
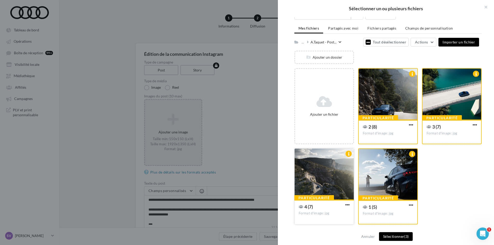
click at [331, 167] on div at bounding box center [324, 174] width 59 height 51
click at [391, 237] on button "Sélectionner (4)" at bounding box center [396, 236] width 34 height 9
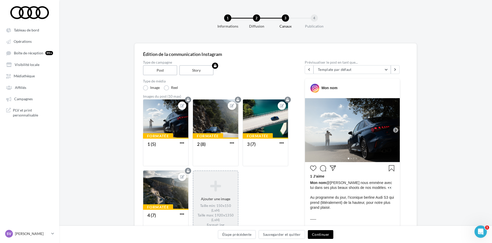
click at [320, 234] on button "Continuer" at bounding box center [320, 234] width 25 height 9
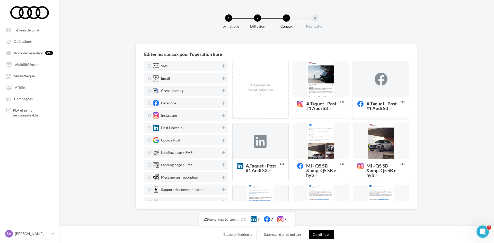
click at [371, 85] on div at bounding box center [381, 79] width 56 height 36
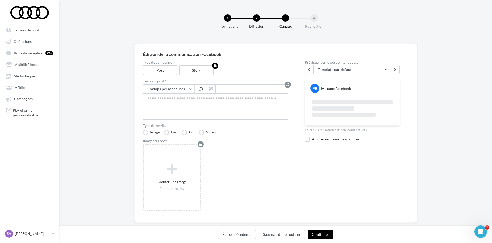
click at [190, 101] on textarea at bounding box center [215, 106] width 145 height 27
paste textarea "**********"
type textarea "**********"
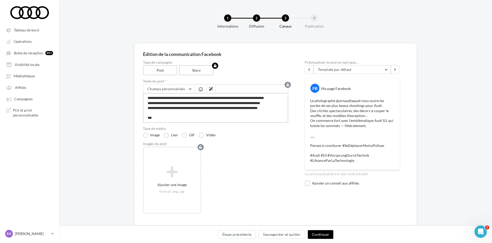
type textarea "**********"
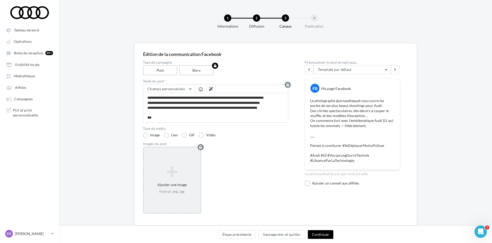
click at [160, 176] on icon at bounding box center [172, 172] width 53 height 12
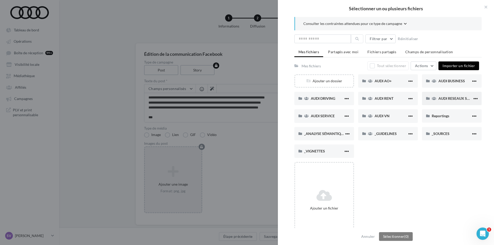
click at [448, 102] on div "AUDI RESEAUX SOCIAUX" at bounding box center [452, 98] width 60 height 13
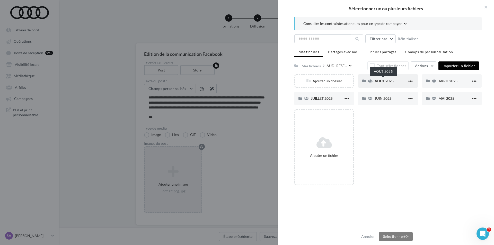
click at [382, 81] on span "AOUT 2025" at bounding box center [384, 81] width 19 height 4
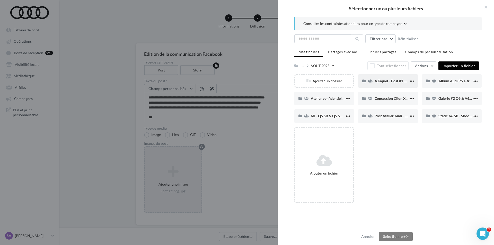
click at [383, 81] on span "A.Taquet - Post #1 Audi S3" at bounding box center [396, 81] width 42 height 4
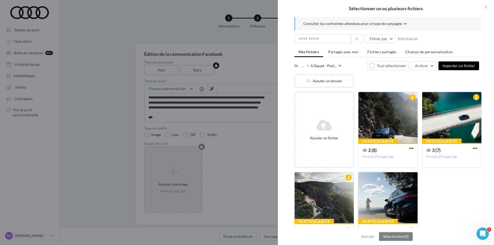
click at [387, 202] on div at bounding box center [388, 197] width 59 height 51
click at [385, 120] on div at bounding box center [388, 117] width 59 height 51
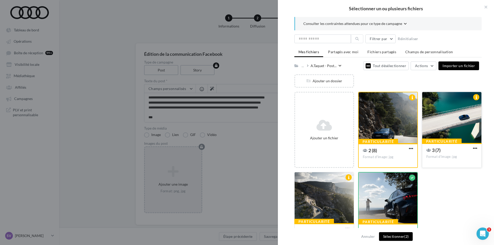
click at [455, 121] on div at bounding box center [451, 117] width 59 height 51
click at [311, 201] on div at bounding box center [324, 197] width 59 height 51
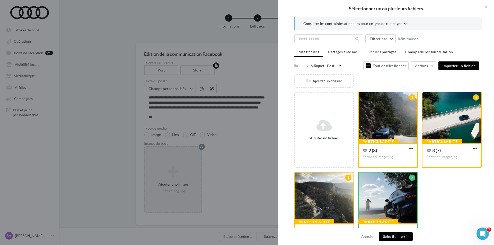
click at [393, 236] on button "Sélectionner (4)" at bounding box center [396, 236] width 34 height 9
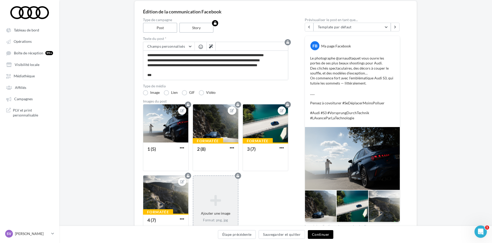
scroll to position [77, 0]
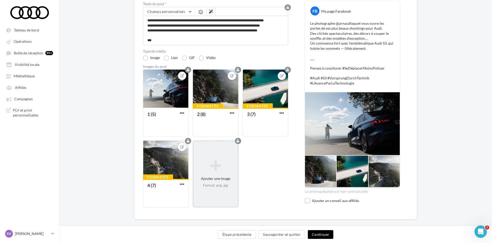
click at [319, 235] on button "Continuer" at bounding box center [320, 234] width 25 height 9
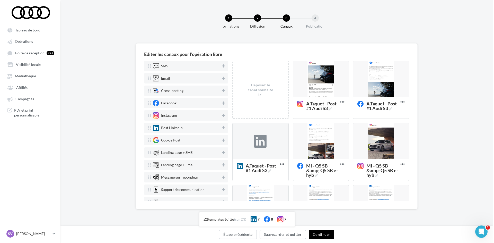
scroll to position [0, 0]
click at [261, 141] on div at bounding box center [260, 141] width 13 height 13
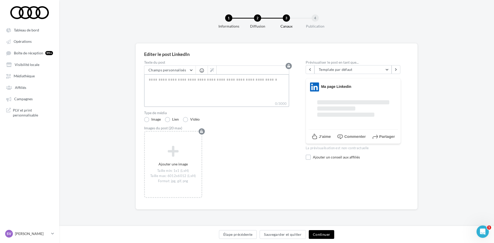
click at [204, 82] on textarea "0/3000" at bounding box center [216, 87] width 145 height 27
paste textarea "**********"
type textarea "**********"
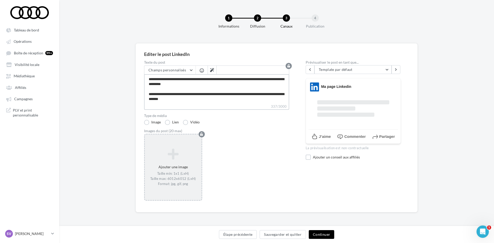
type textarea "**********"
click at [173, 153] on icon at bounding box center [173, 153] width 53 height 12
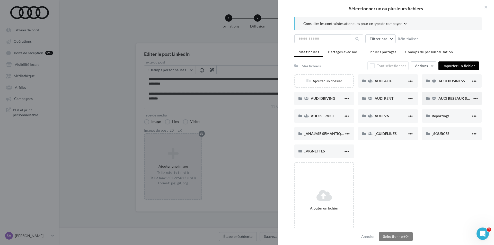
click at [440, 100] on span "AUDI RESEAUX SOCIAUX" at bounding box center [460, 98] width 42 height 4
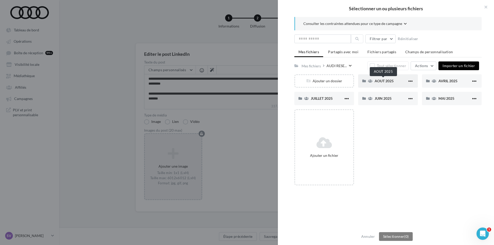
click at [380, 82] on span "AOUT 2025" at bounding box center [384, 81] width 19 height 4
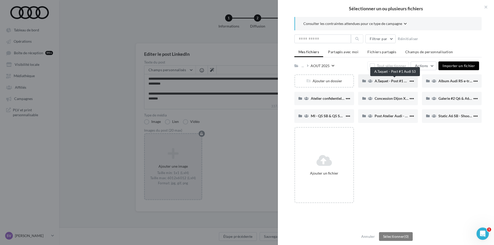
click at [381, 81] on span "A.Taquet - Post #1 Audi S3" at bounding box center [396, 81] width 42 height 4
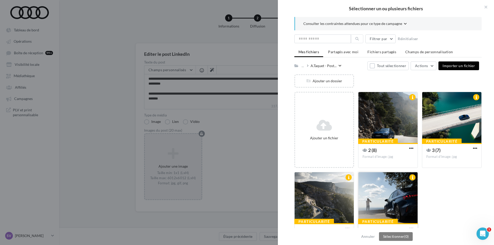
click at [388, 196] on div at bounding box center [388, 197] width 59 height 51
click at [381, 118] on div at bounding box center [388, 117] width 59 height 51
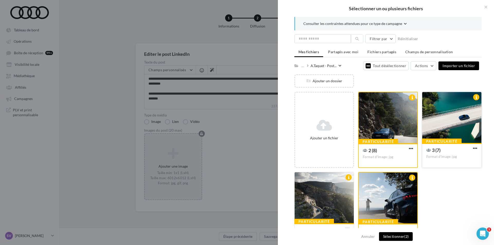
click at [447, 122] on div at bounding box center [451, 117] width 59 height 51
click at [328, 194] on div at bounding box center [324, 197] width 59 height 51
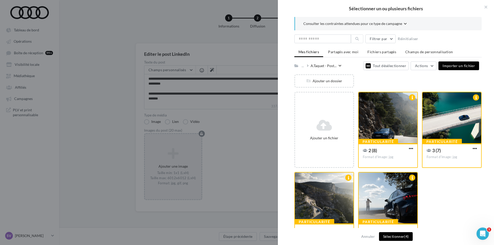
click at [393, 236] on button "Sélectionner (4)" at bounding box center [396, 236] width 34 height 9
click at [394, 236] on button "Sélectionner (4)" at bounding box center [396, 236] width 34 height 9
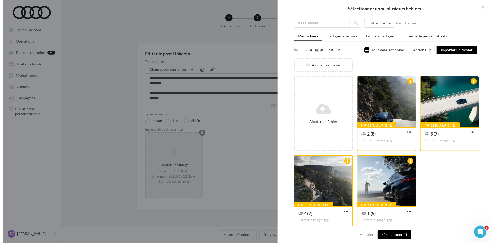
scroll to position [24, 0]
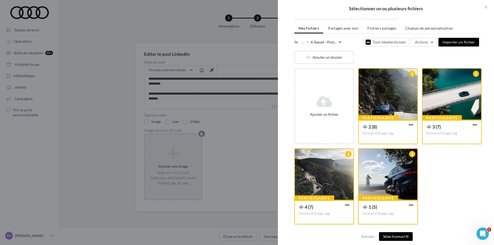
click at [398, 170] on div at bounding box center [388, 174] width 59 height 51
click at [391, 110] on div at bounding box center [388, 94] width 59 height 51
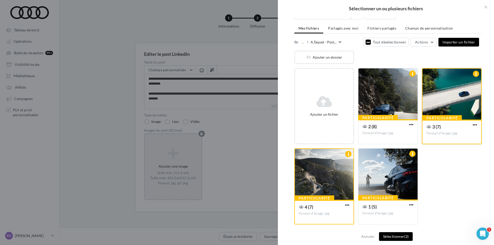
click at [446, 100] on div at bounding box center [452, 94] width 59 height 51
click at [354, 170] on div "Particularité 4 (7) Format d'image: jpg 4 (7)" at bounding box center [326, 187] width 64 height 76
click at [343, 171] on div at bounding box center [324, 174] width 59 height 51
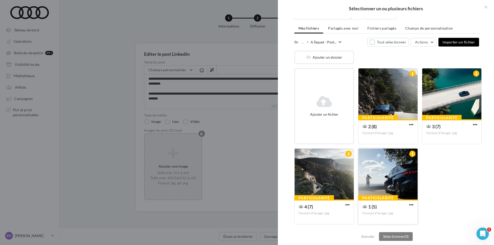
click at [386, 173] on div at bounding box center [388, 174] width 59 height 51
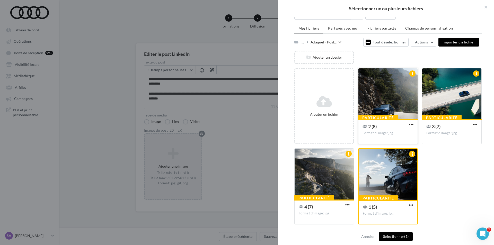
click at [376, 107] on div at bounding box center [388, 93] width 59 height 51
click at [436, 98] on div at bounding box center [451, 93] width 59 height 51
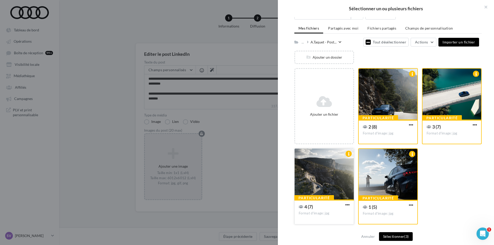
click at [330, 183] on div at bounding box center [324, 174] width 59 height 51
click at [397, 236] on button "Sélectionner (4)" at bounding box center [396, 236] width 34 height 9
click at [241, 137] on div at bounding box center [247, 122] width 494 height 245
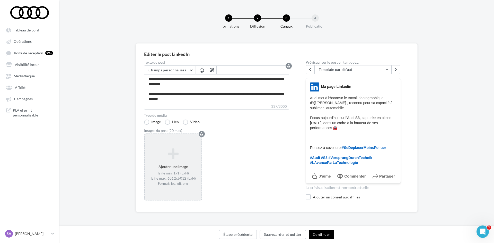
click at [173, 154] on icon at bounding box center [173, 153] width 53 height 12
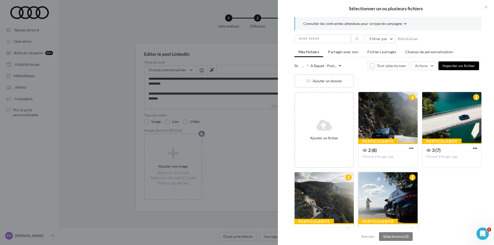
click at [370, 189] on div at bounding box center [388, 197] width 59 height 51
click at [378, 120] on div at bounding box center [388, 117] width 59 height 51
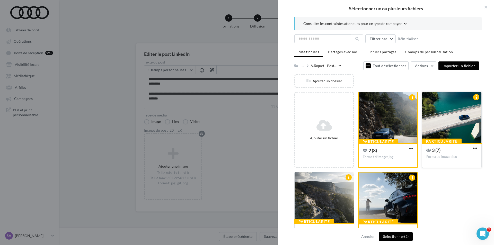
click at [436, 120] on div at bounding box center [451, 117] width 59 height 51
click at [312, 207] on div at bounding box center [324, 197] width 59 height 51
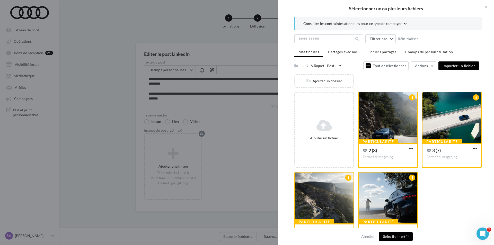
click at [390, 233] on button "Sélectionner (4)" at bounding box center [396, 236] width 34 height 9
click at [386, 137] on div at bounding box center [388, 117] width 59 height 51
click at [75, 145] on div at bounding box center [247, 122] width 494 height 245
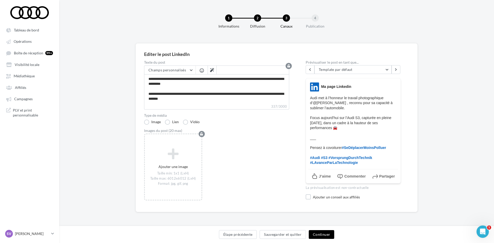
click at [324, 232] on button "Continuer" at bounding box center [321, 234] width 25 height 9
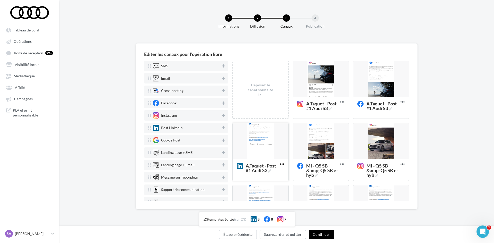
click at [282, 163] on icon at bounding box center [282, 164] width 13 height 13
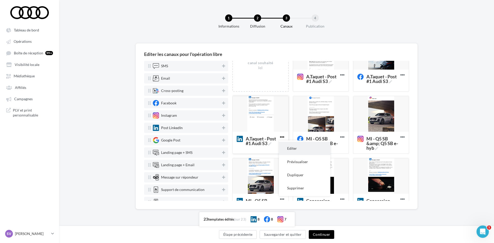
scroll to position [51, 0]
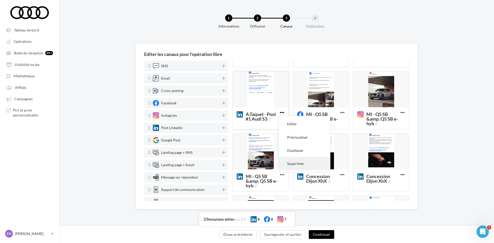
click at [294, 165] on button "Supprimer" at bounding box center [304, 163] width 51 height 13
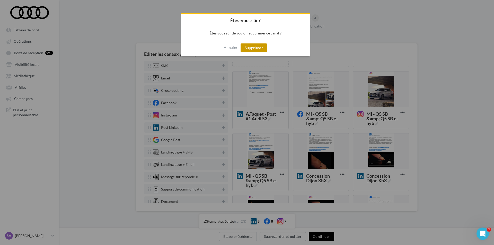
click at [243, 48] on button "Supprimer" at bounding box center [254, 47] width 27 height 9
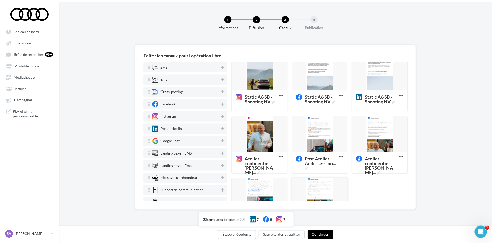
scroll to position [307, 0]
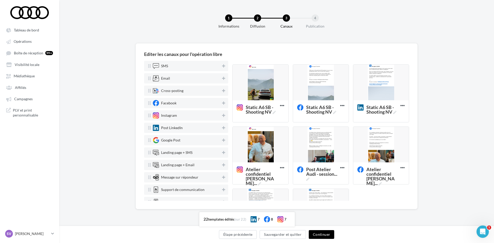
click at [323, 233] on button "Continuer" at bounding box center [321, 234] width 25 height 9
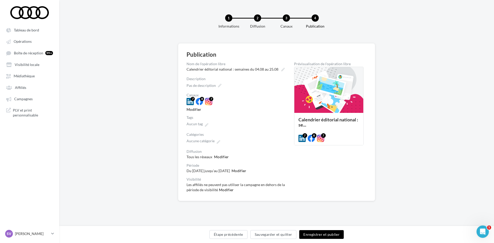
click at [317, 235] on button "Enregistrer et publier" at bounding box center [321, 234] width 45 height 9
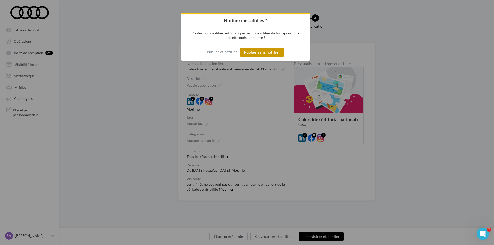
click at [263, 51] on button "Publier sans notifier" at bounding box center [262, 52] width 44 height 9
